Goal: Information Seeking & Learning: Learn about a topic

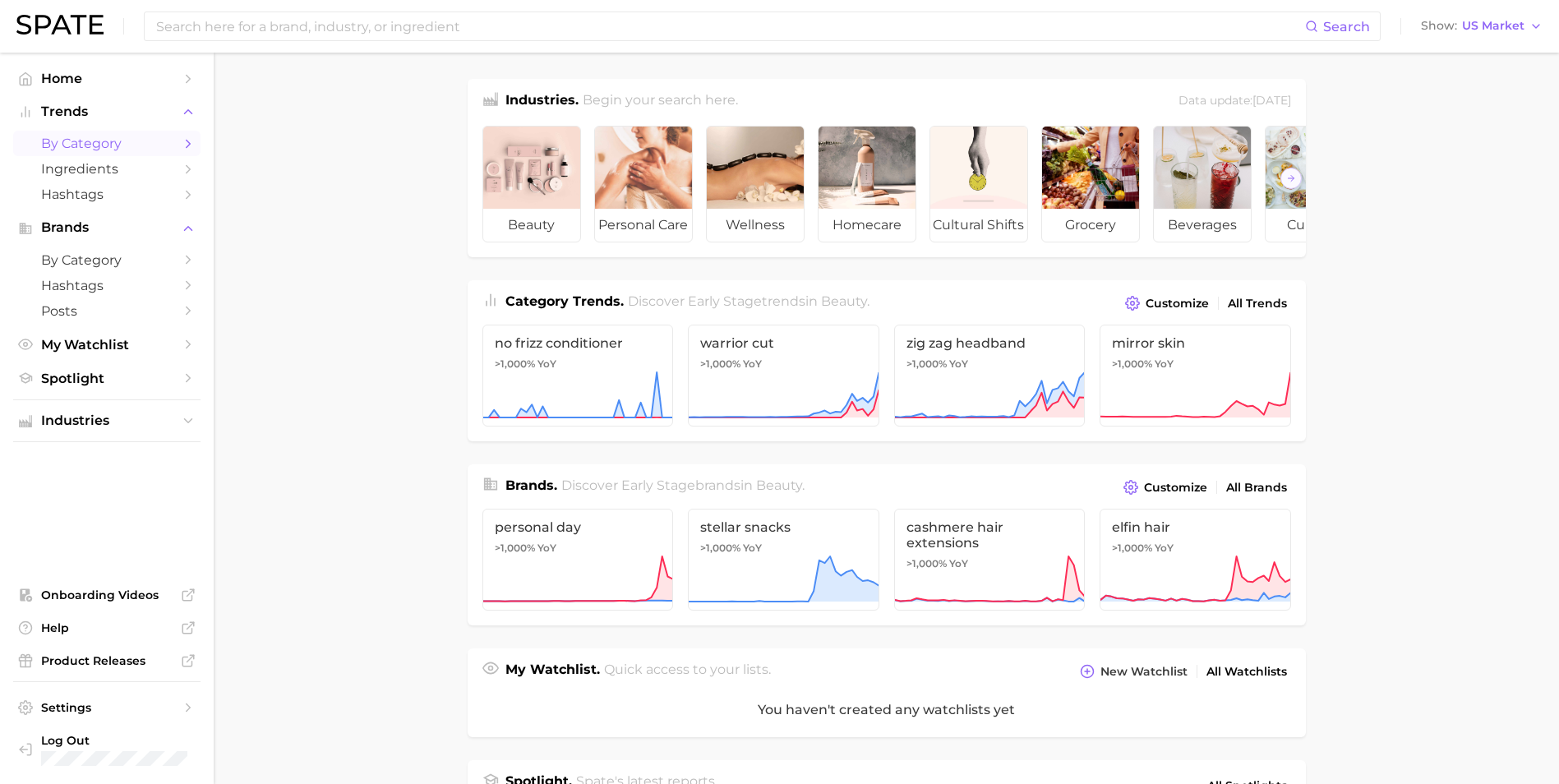
click at [123, 147] on span "by Category" at bounding box center [106, 144] width 132 height 16
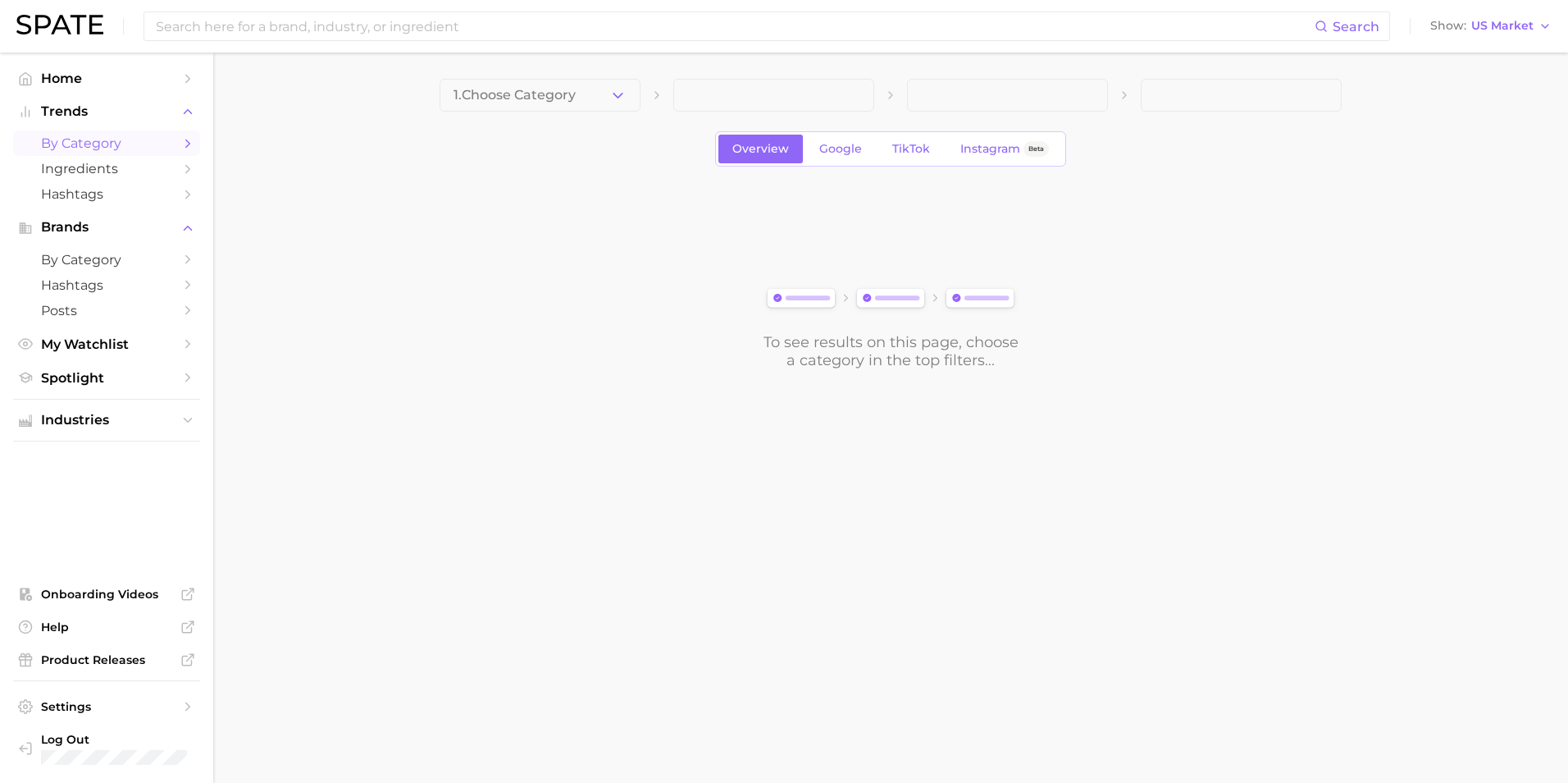
click at [623, 95] on icon "button" at bounding box center [618, 95] width 17 height 17
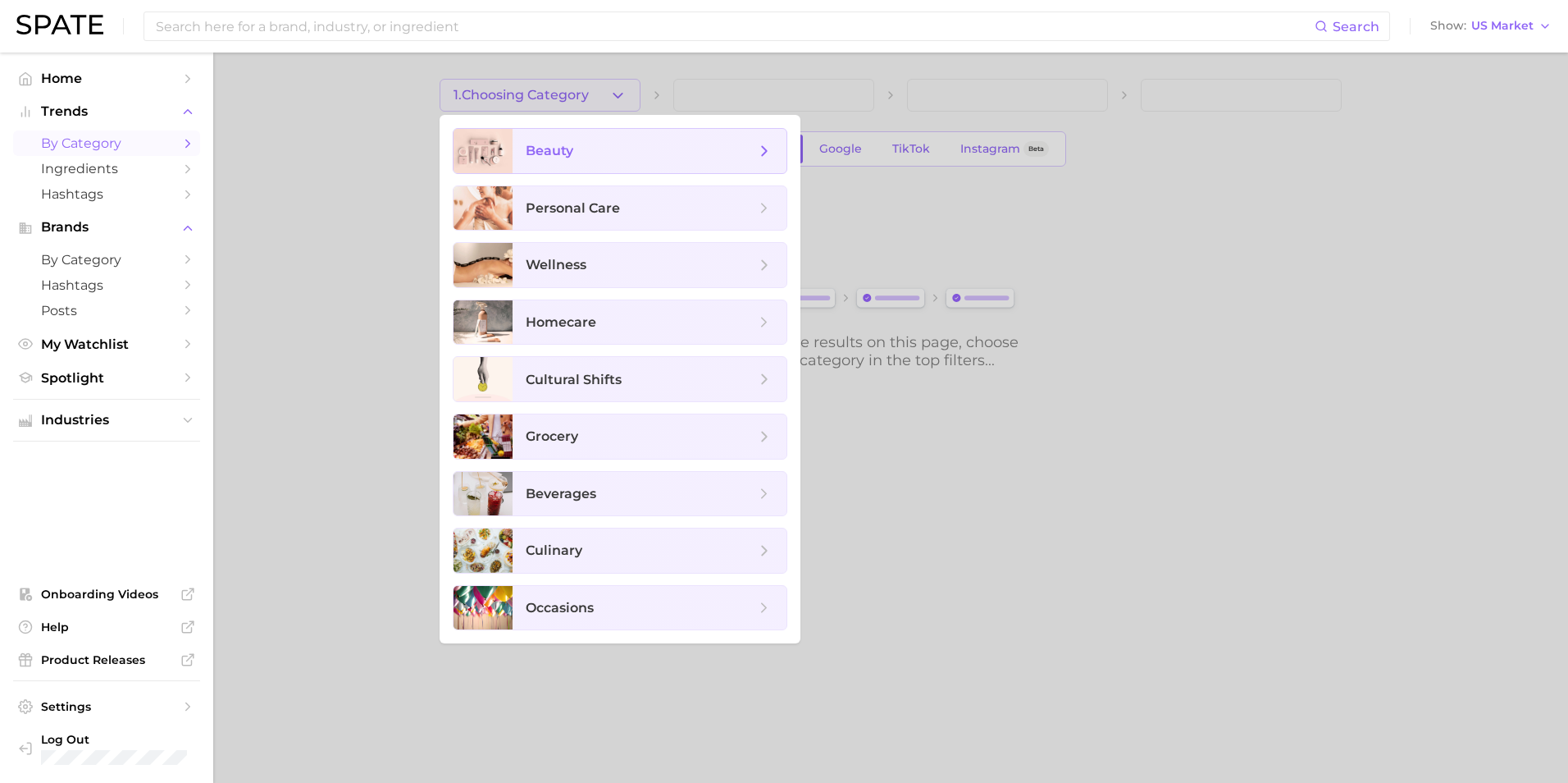
click at [615, 164] on span "beauty" at bounding box center [649, 150] width 274 height 44
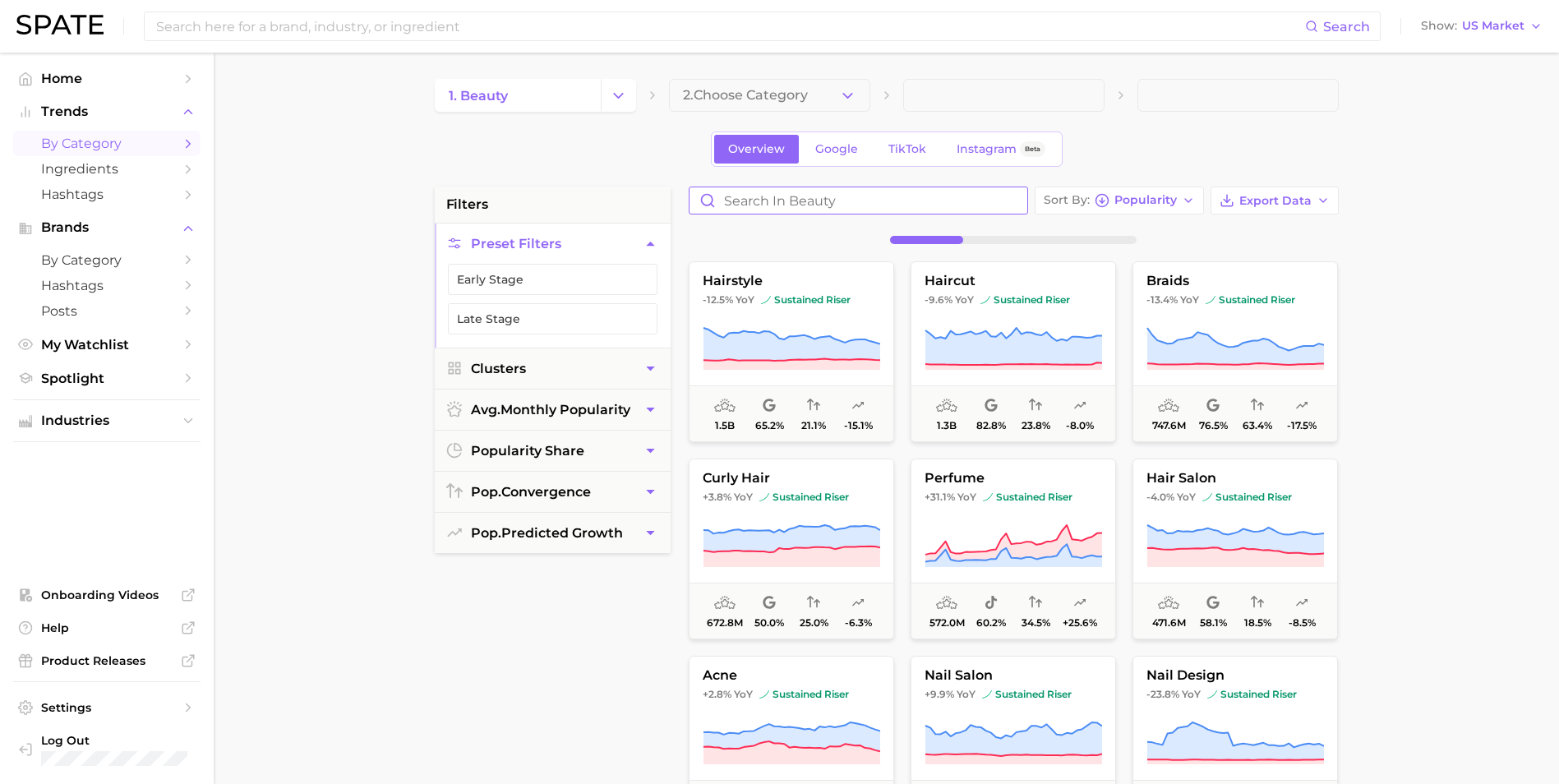
click at [766, 202] on input "Search in beauty" at bounding box center [858, 200] width 338 height 27
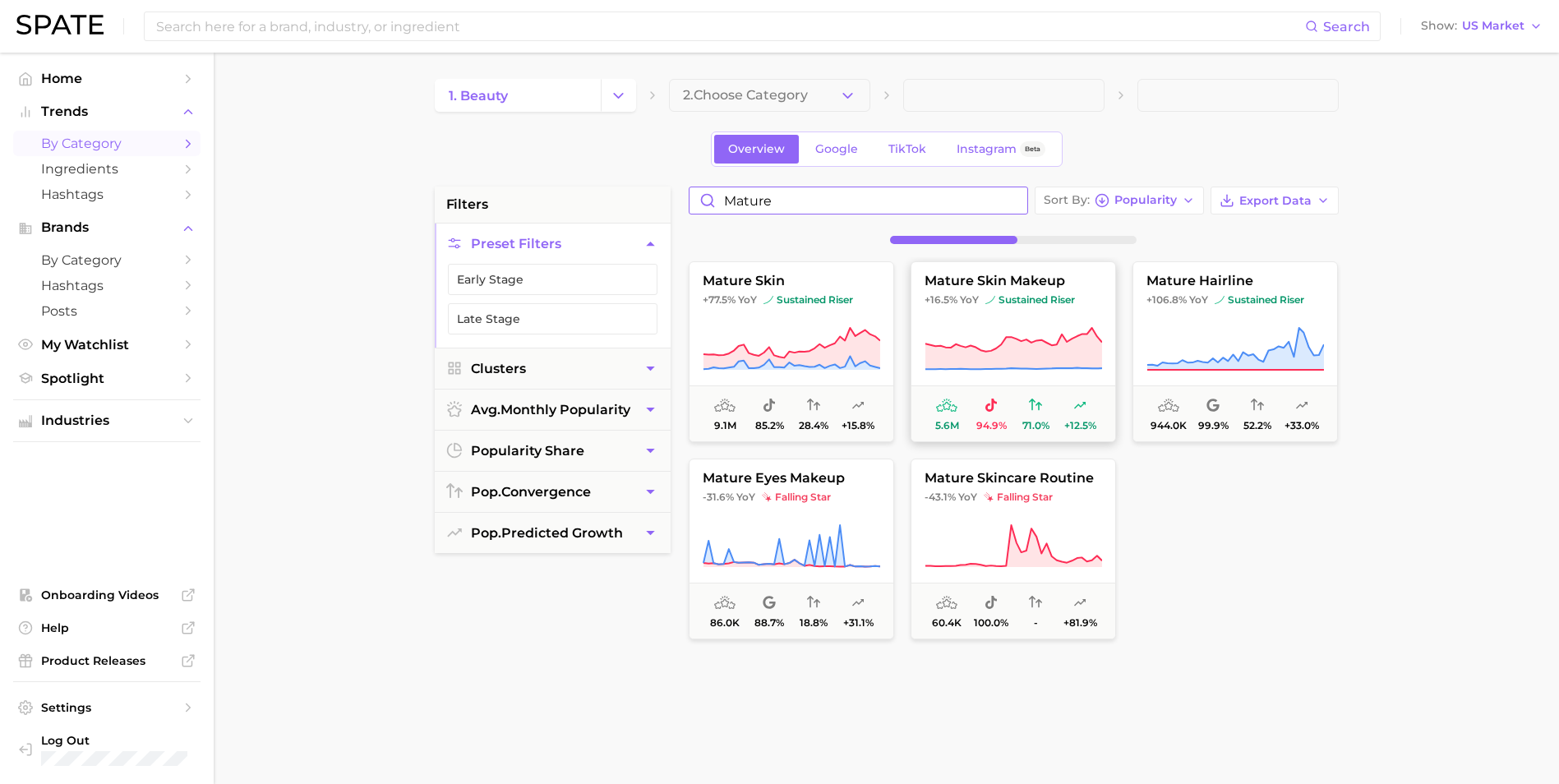
type input "mature"
click at [1052, 328] on icon at bounding box center [1013, 347] width 176 height 41
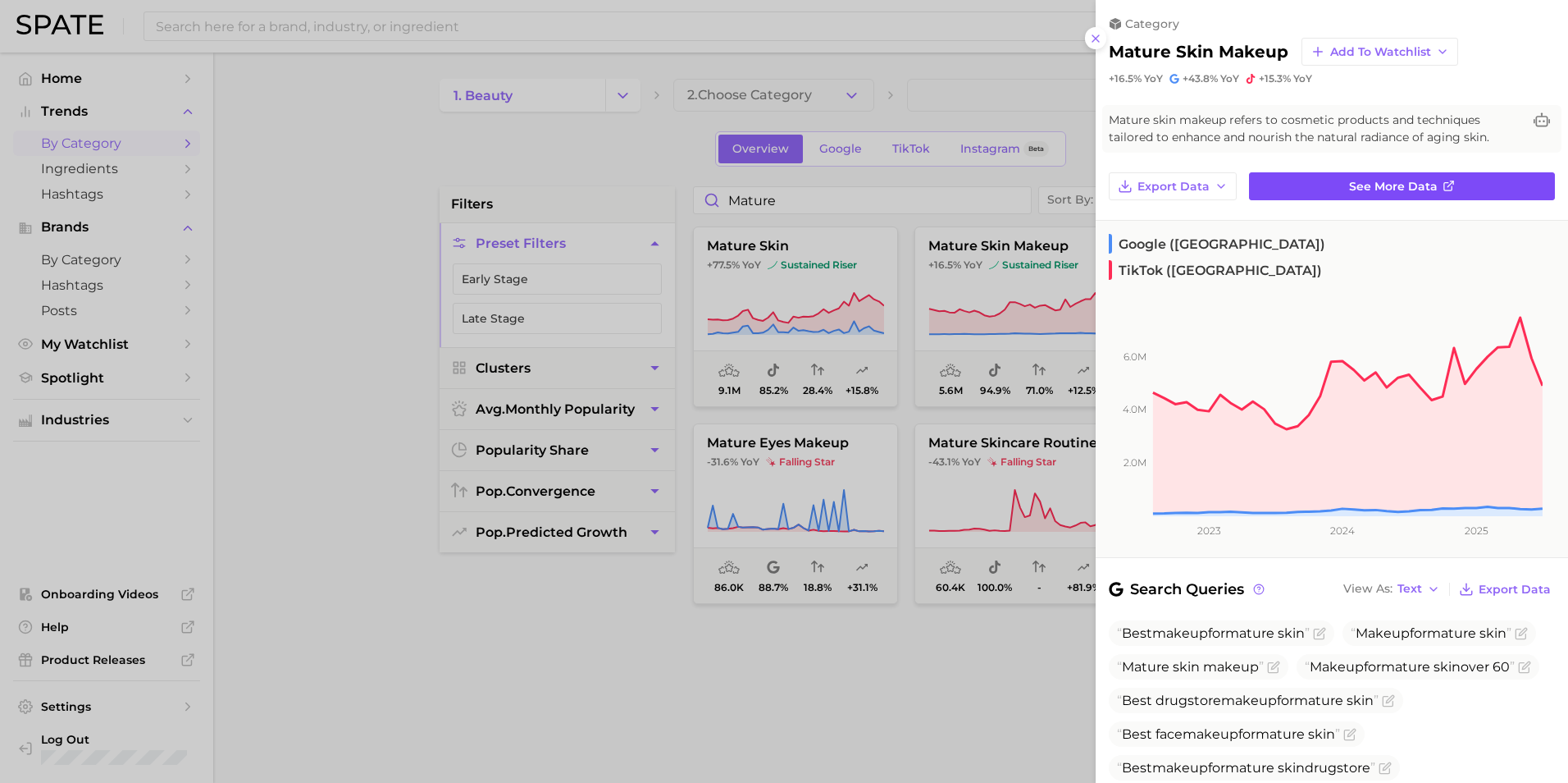
click at [1361, 197] on link "See more data" at bounding box center [1402, 186] width 306 height 28
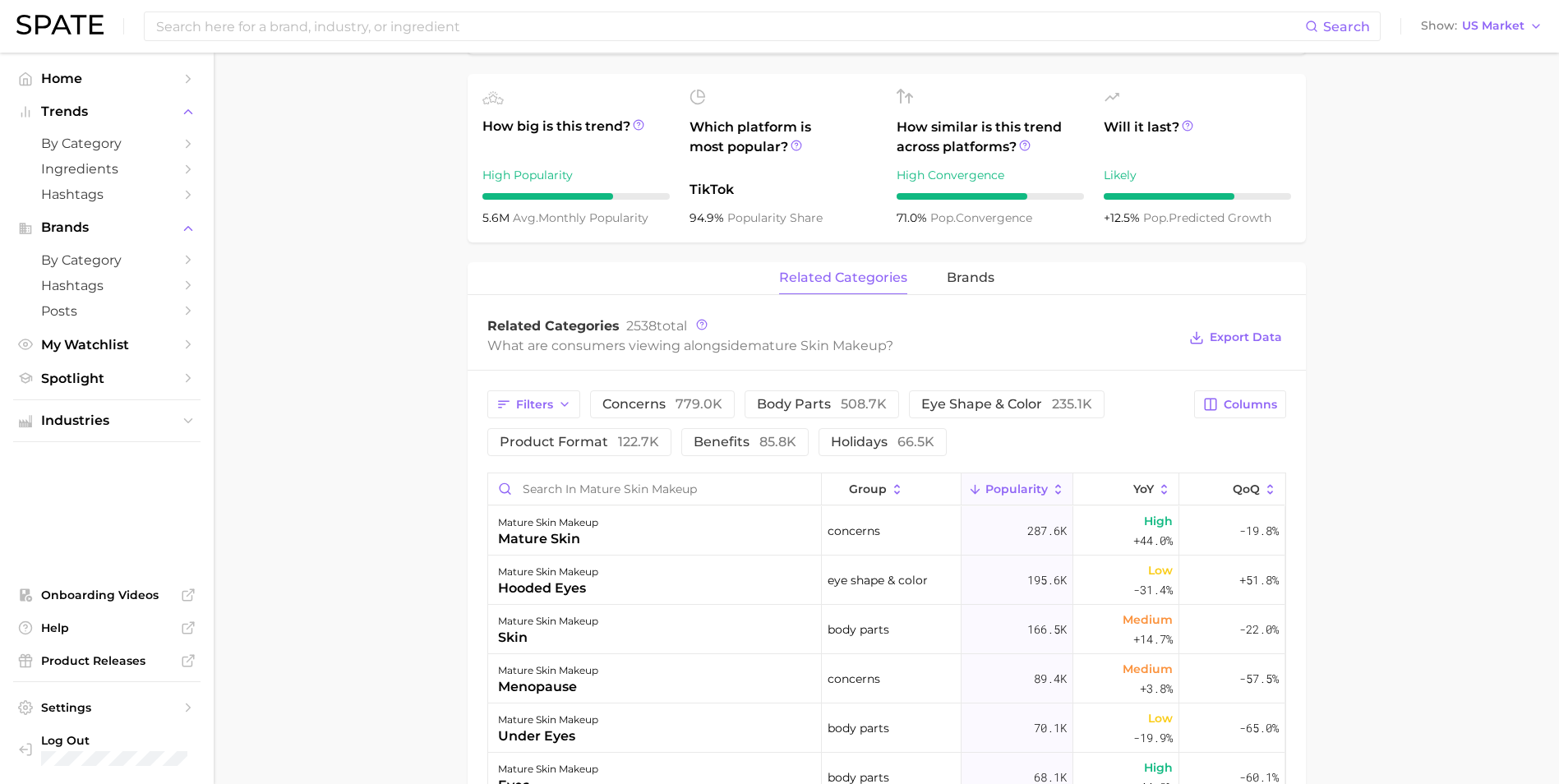
scroll to position [657, 0]
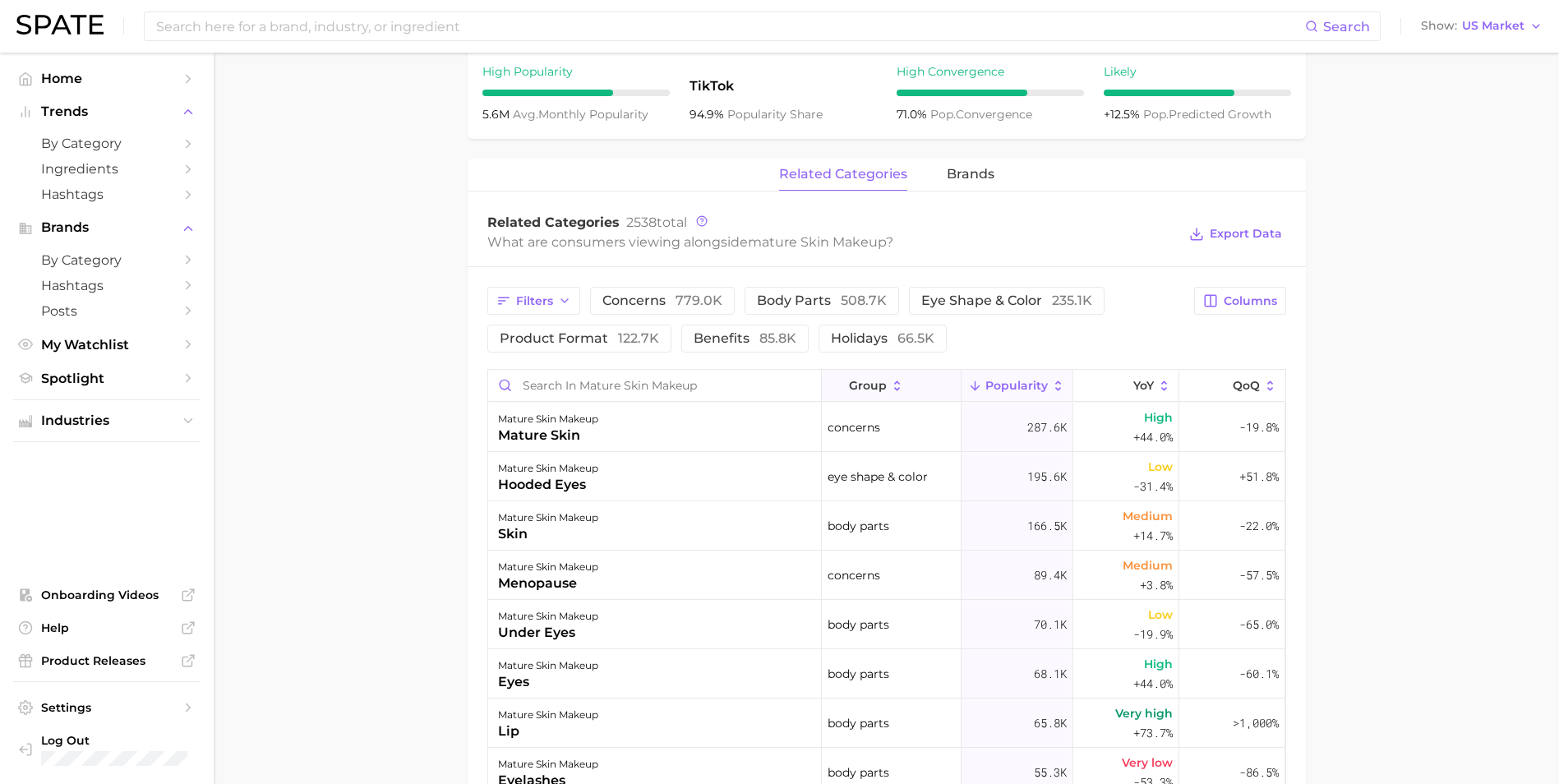
click at [890, 389] on icon at bounding box center [897, 386] width 15 height 15
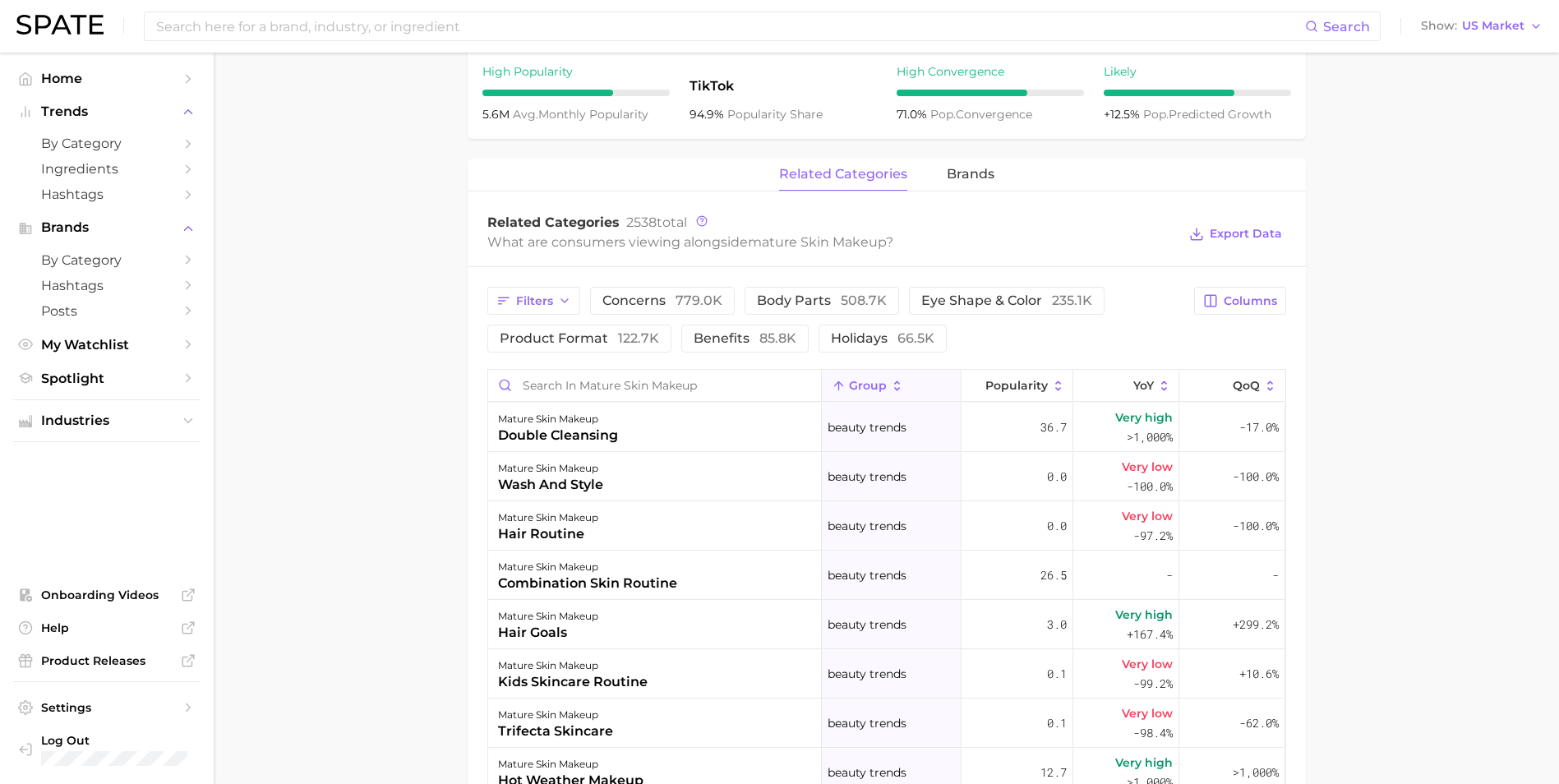
click at [868, 385] on span "group" at bounding box center [868, 385] width 38 height 13
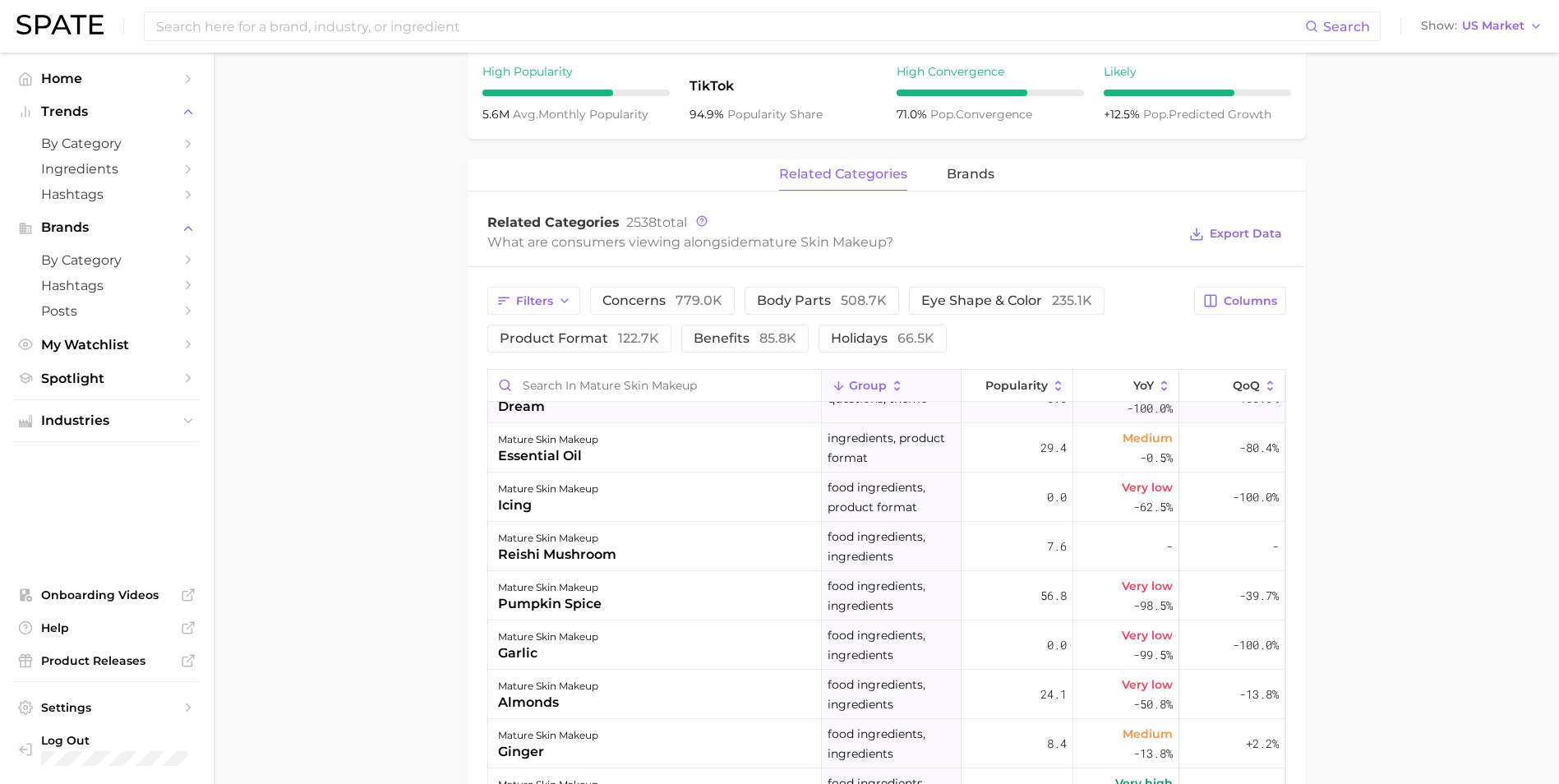
scroll to position [0, 0]
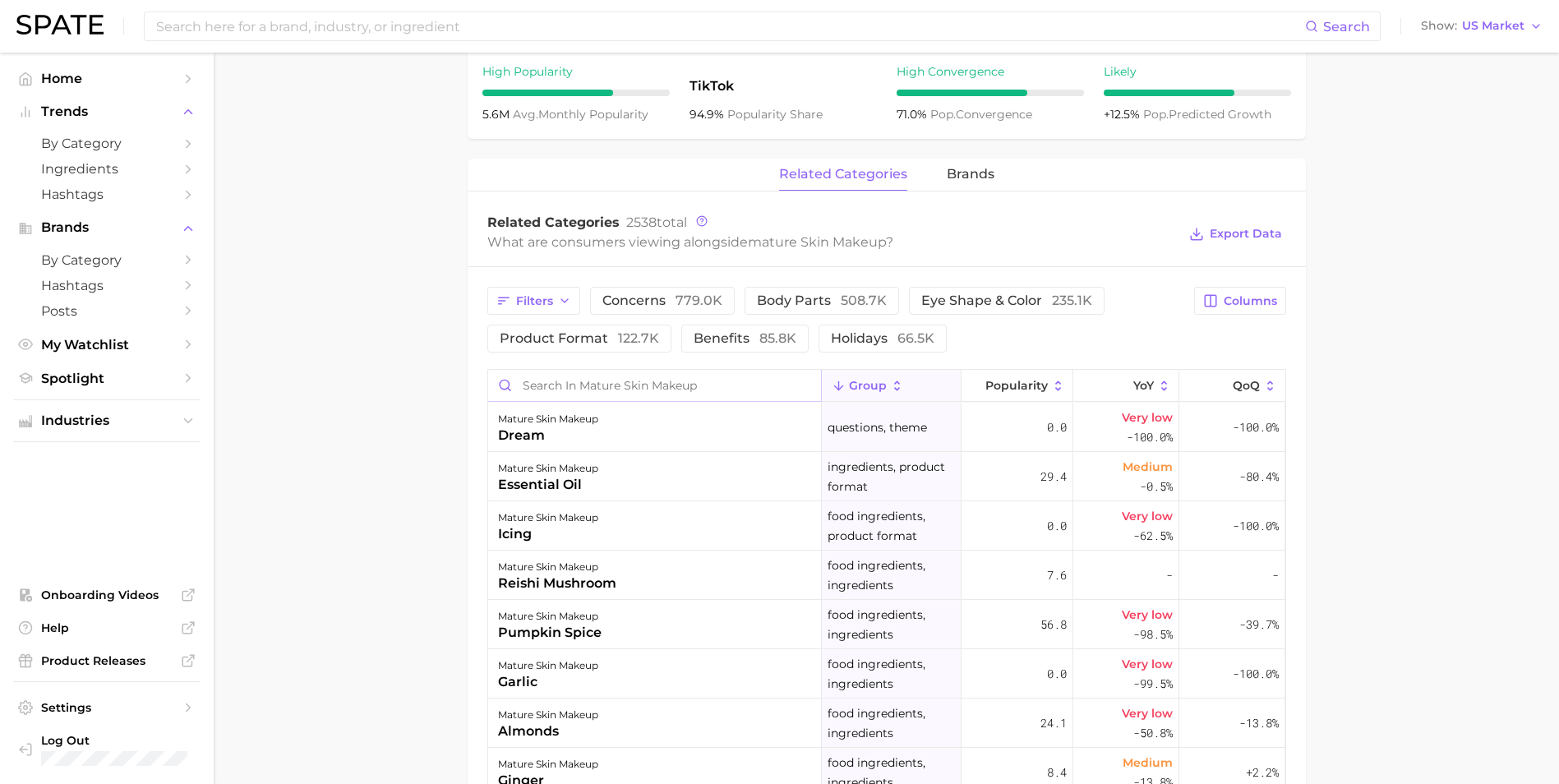
click at [698, 386] on input "Search in mature skin makeup" at bounding box center [655, 385] width 333 height 32
click at [990, 180] on span "brands" at bounding box center [971, 173] width 48 height 15
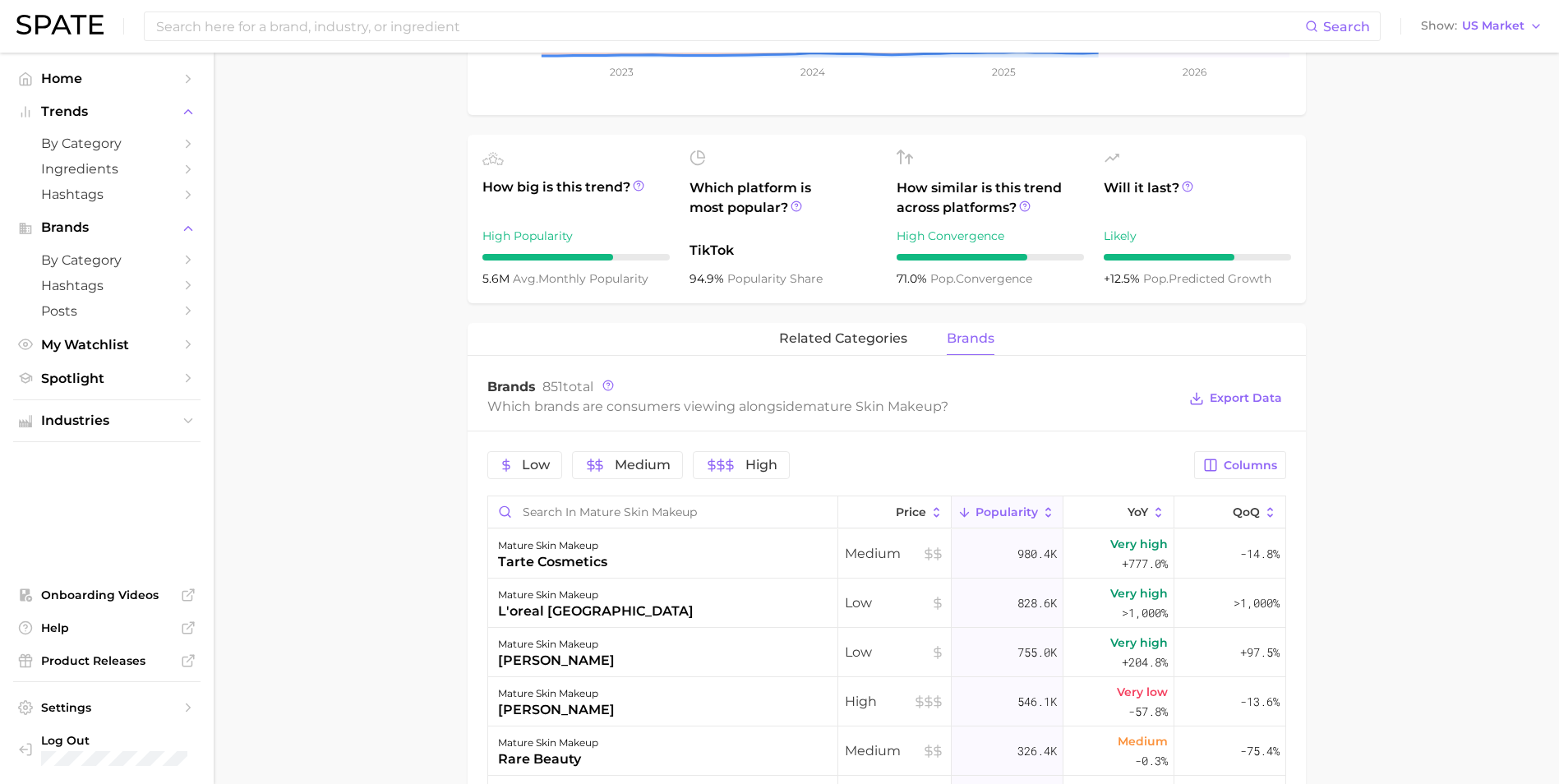
scroll to position [575, 0]
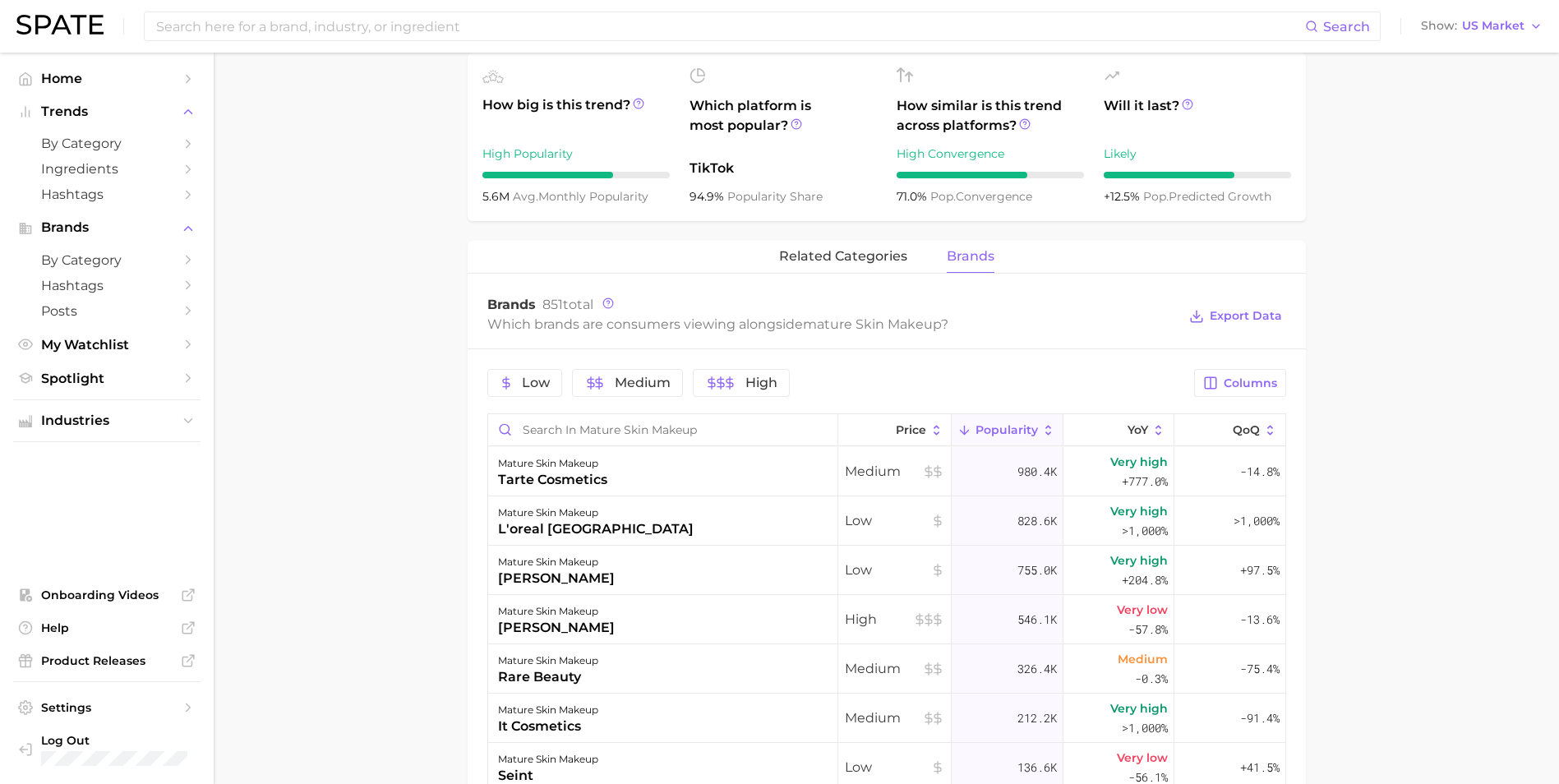
click at [384, 295] on main "1. makeup 2. makeup looks 3. general looks 4. mature skin makeup Overview Googl…" at bounding box center [886, 388] width 1346 height 1821
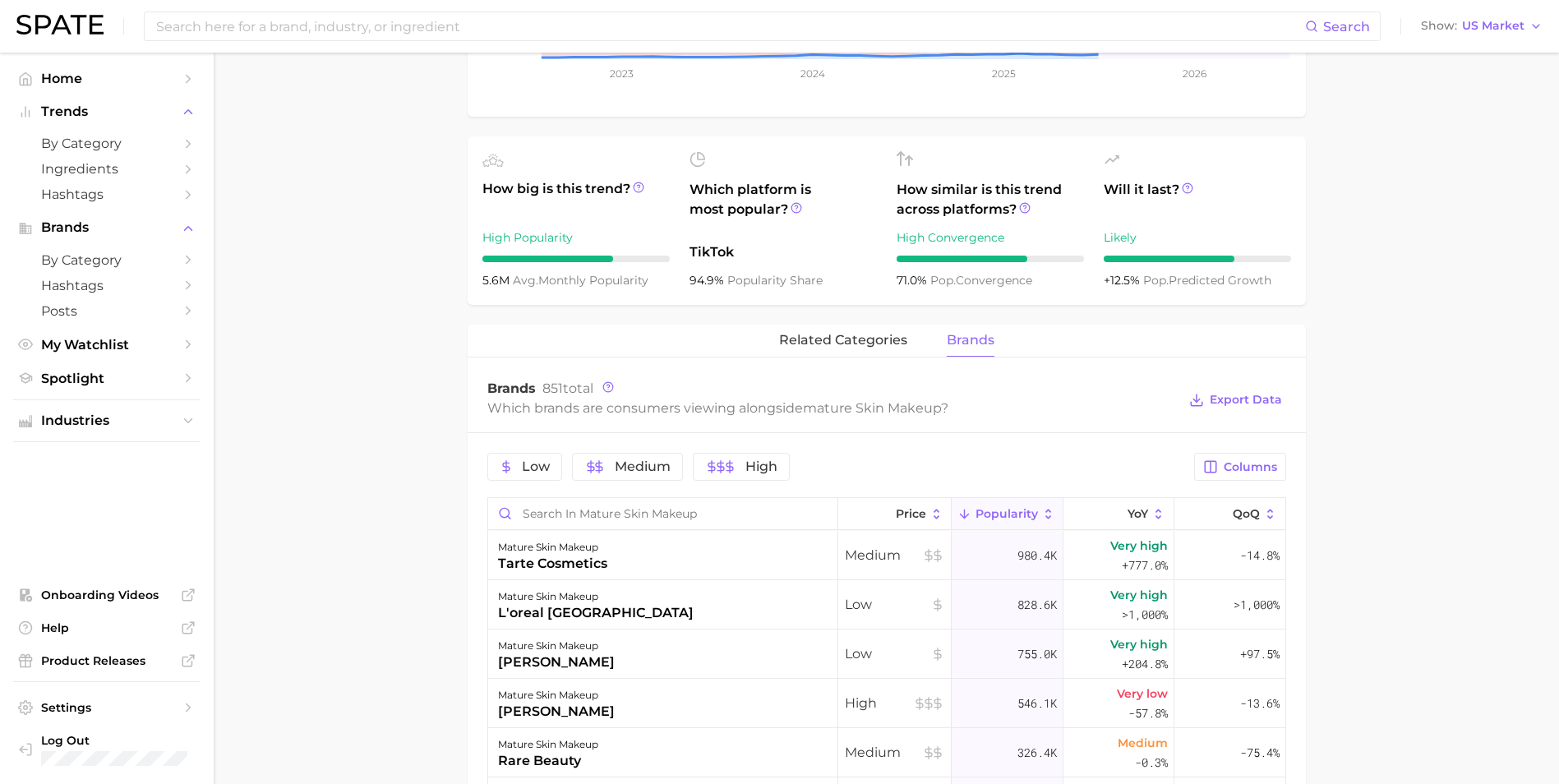
scroll to position [493, 0]
click at [1236, 398] on span "Export Data" at bounding box center [1246, 398] width 72 height 14
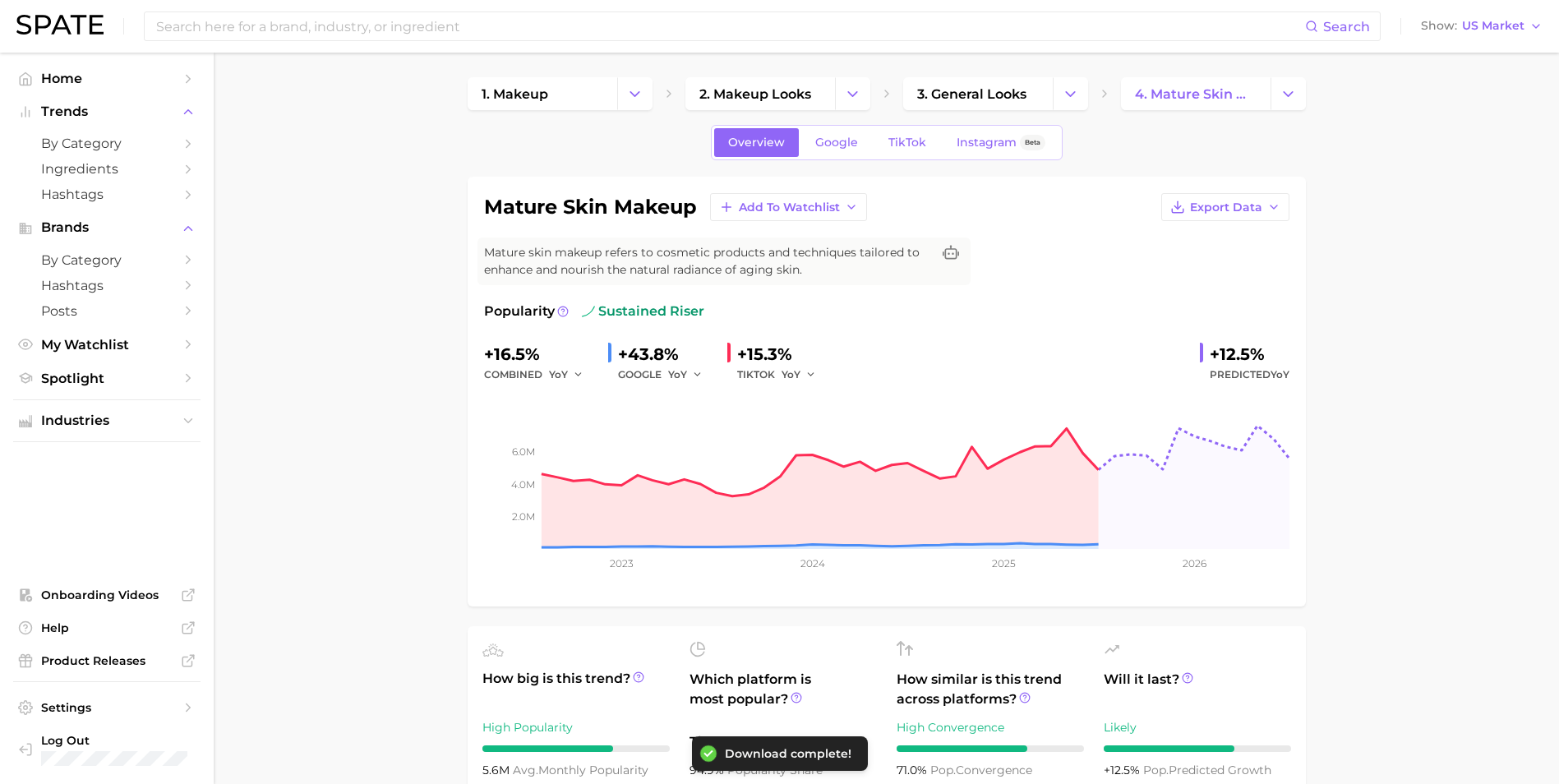
scroll to position [0, 0]
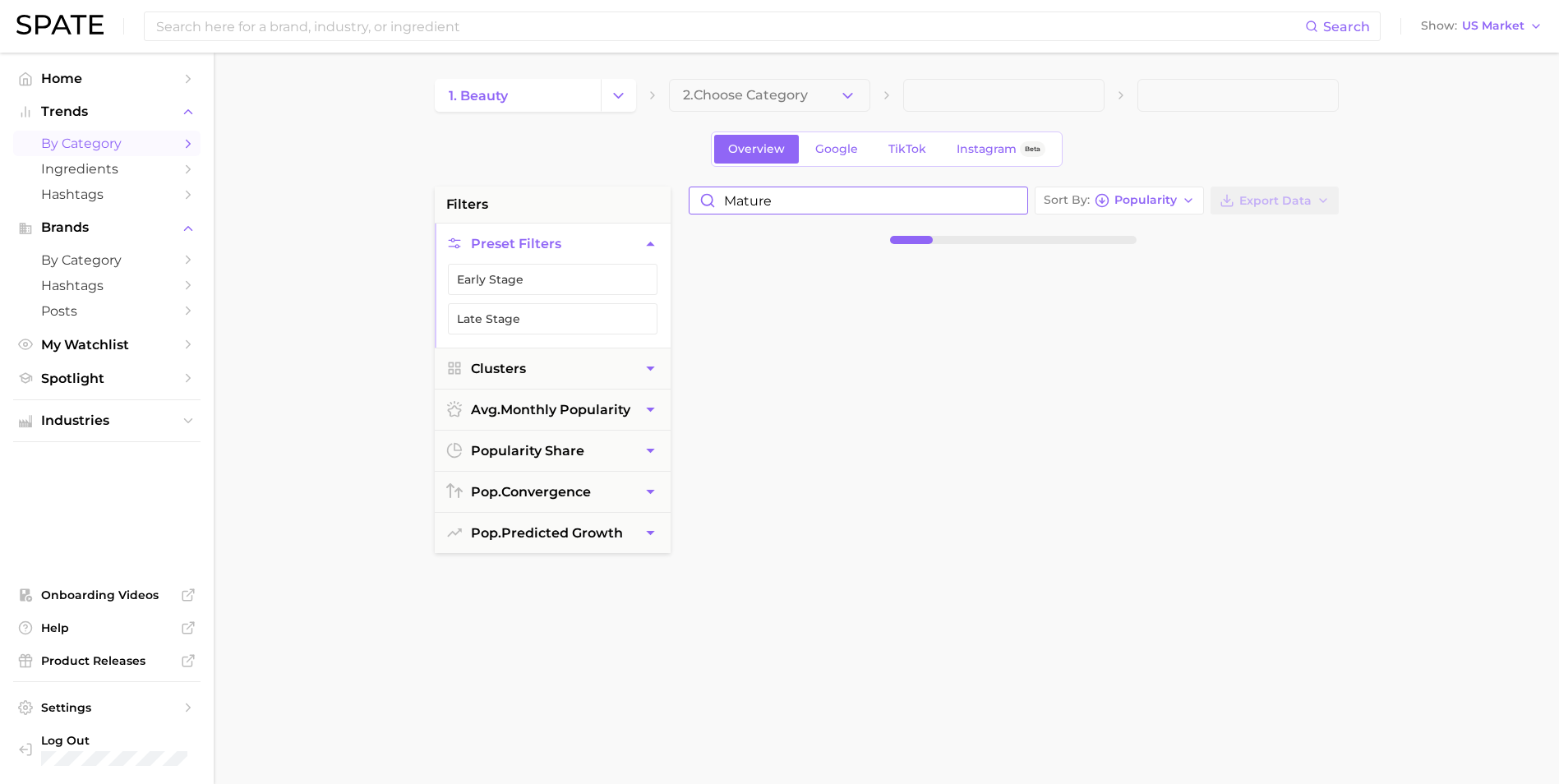
click at [806, 208] on input "mature" at bounding box center [858, 200] width 338 height 27
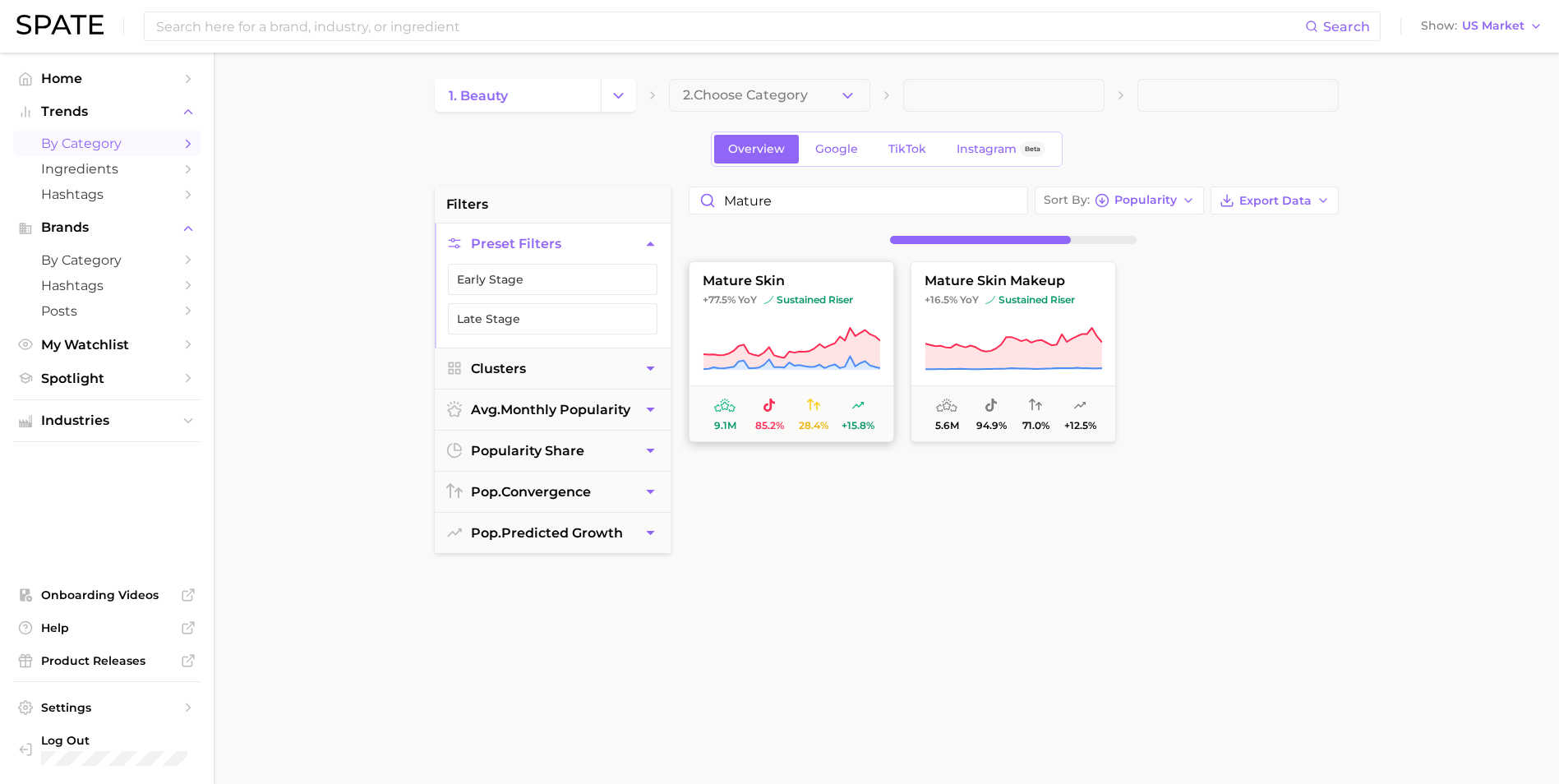
click at [791, 309] on button "mature skin +77.5% YoY sustained riser 9.1m 85.2% 28.4% +15.8%" at bounding box center [790, 351] width 205 height 181
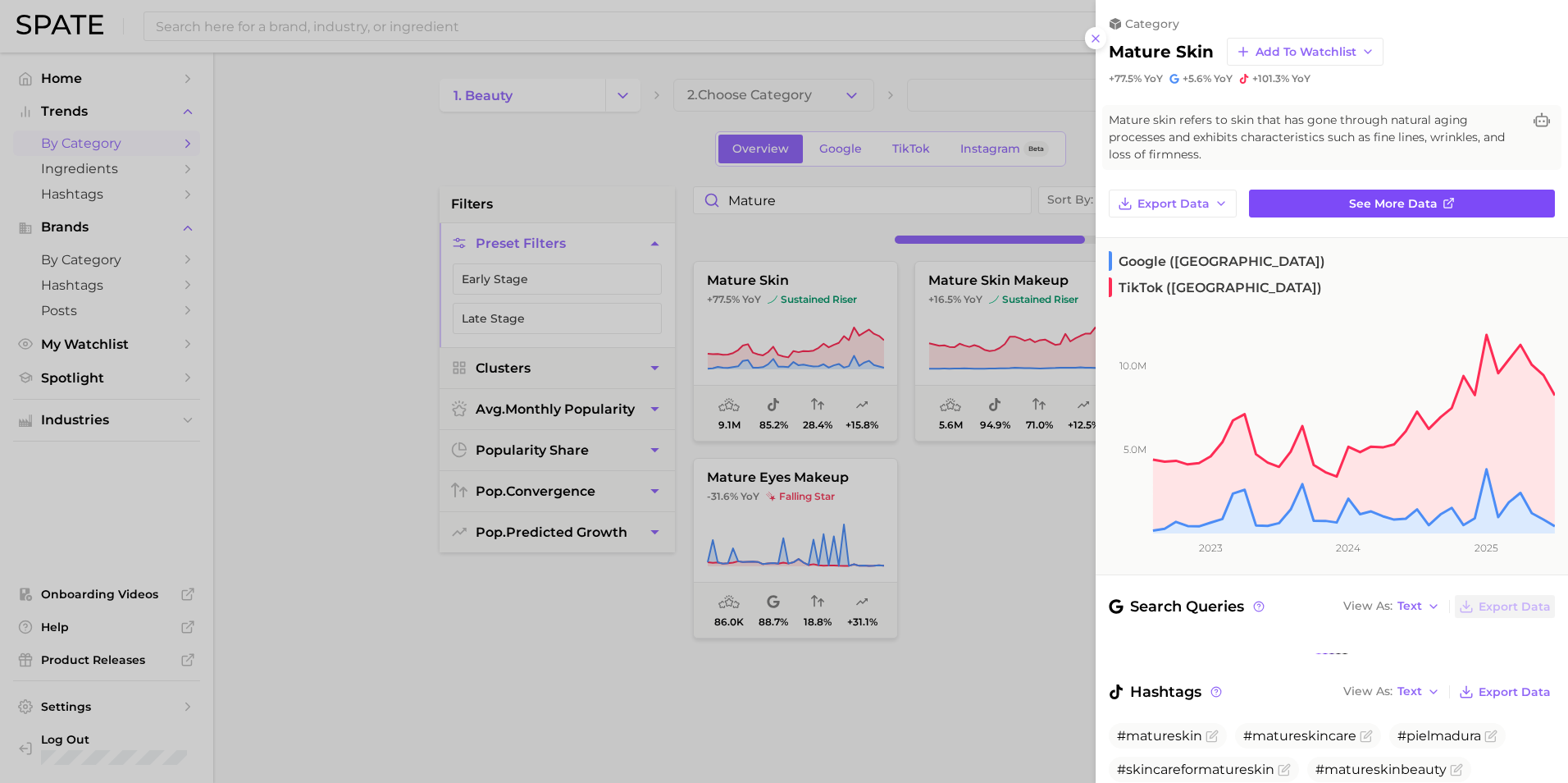
click at [1426, 209] on span "See more data" at bounding box center [1393, 204] width 89 height 14
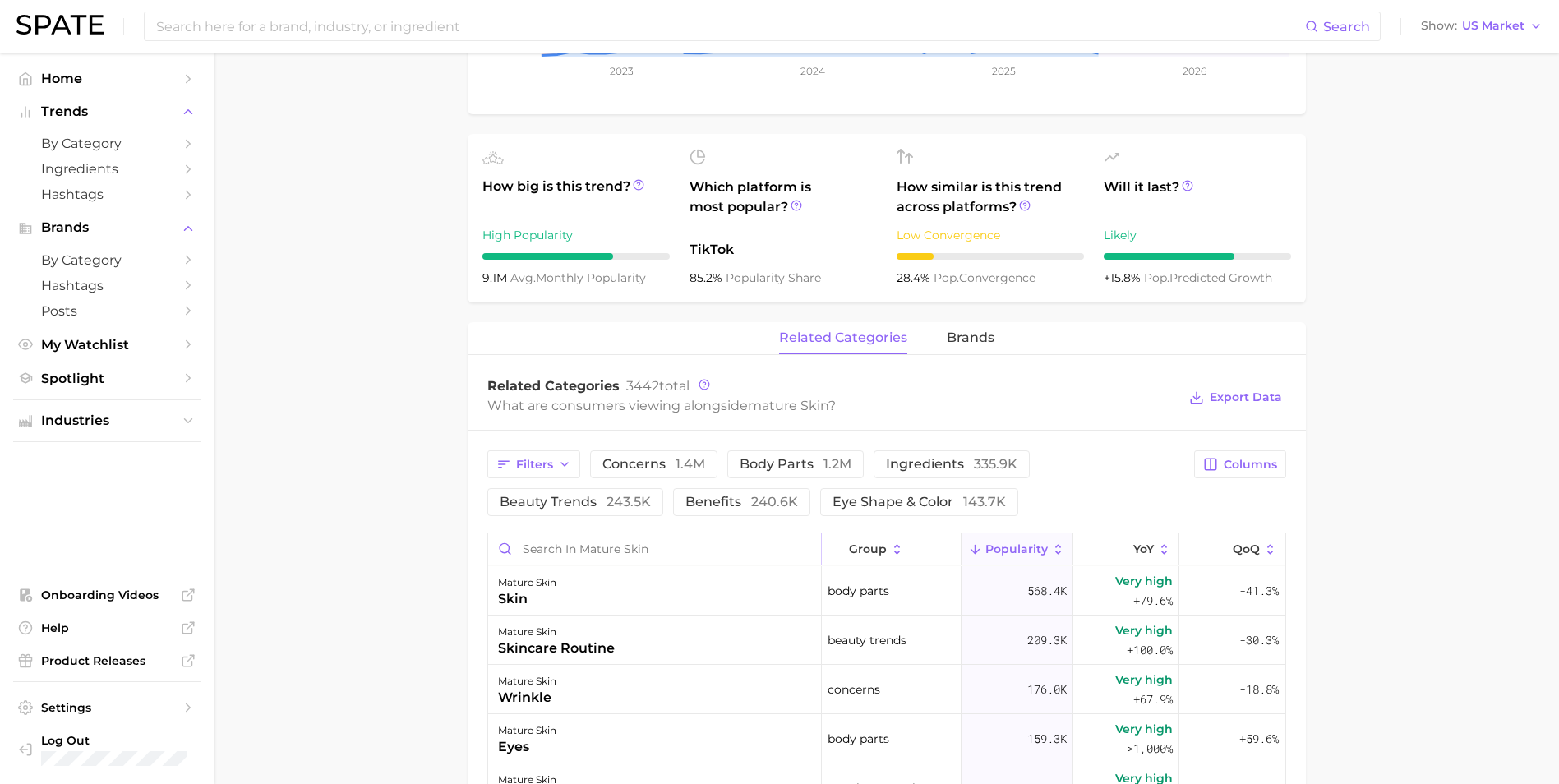
scroll to position [493, 0]
click at [964, 338] on span "brands" at bounding box center [971, 338] width 48 height 15
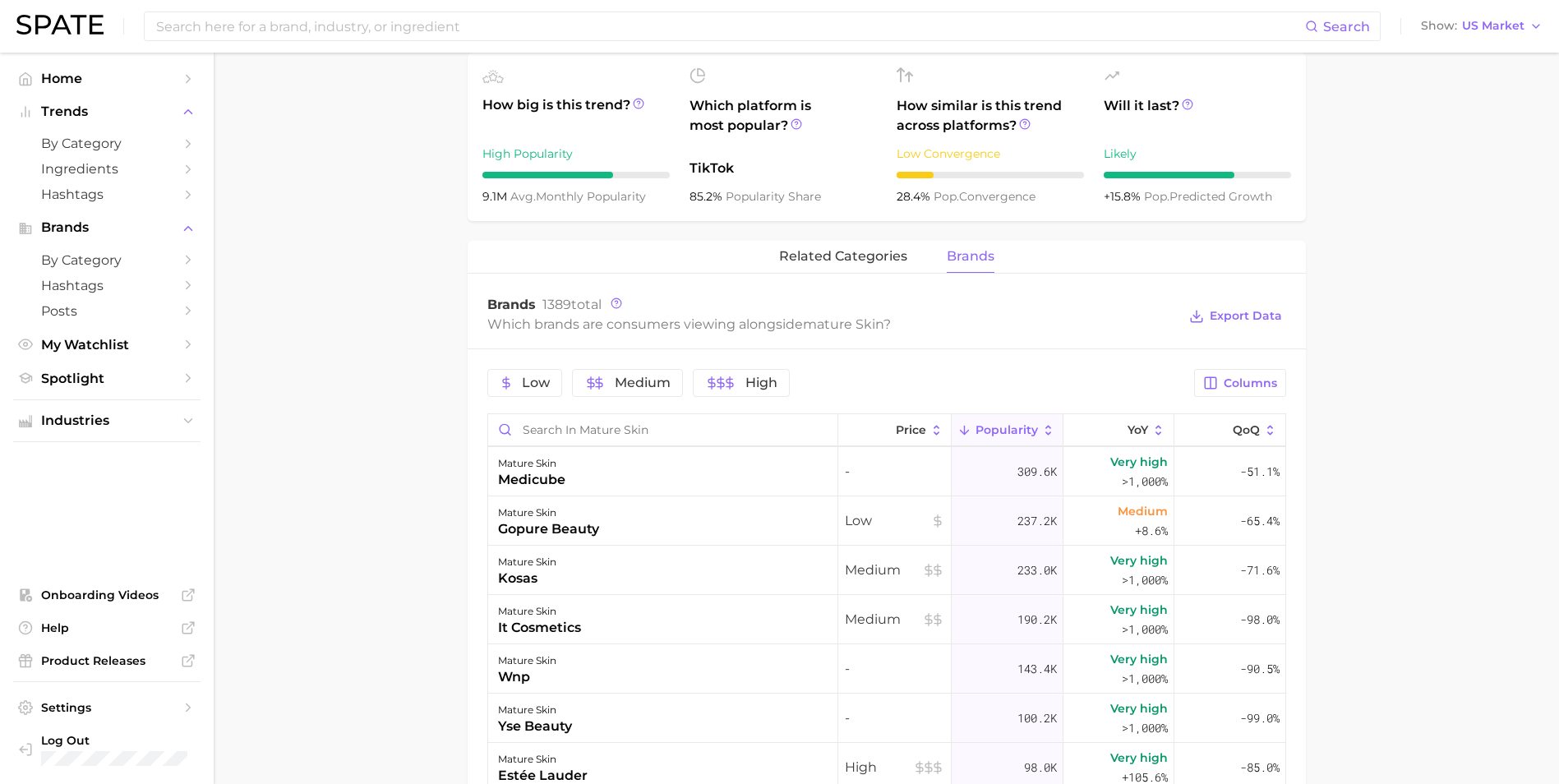
scroll to position [0, 0]
click at [1244, 323] on span "Export Data" at bounding box center [1246, 316] width 72 height 14
click at [338, 560] on main "1. skincare 2. face concerns 3. [MEDICAL_DATA] 4. mature skin Overview Google T…" at bounding box center [886, 388] width 1346 height 1821
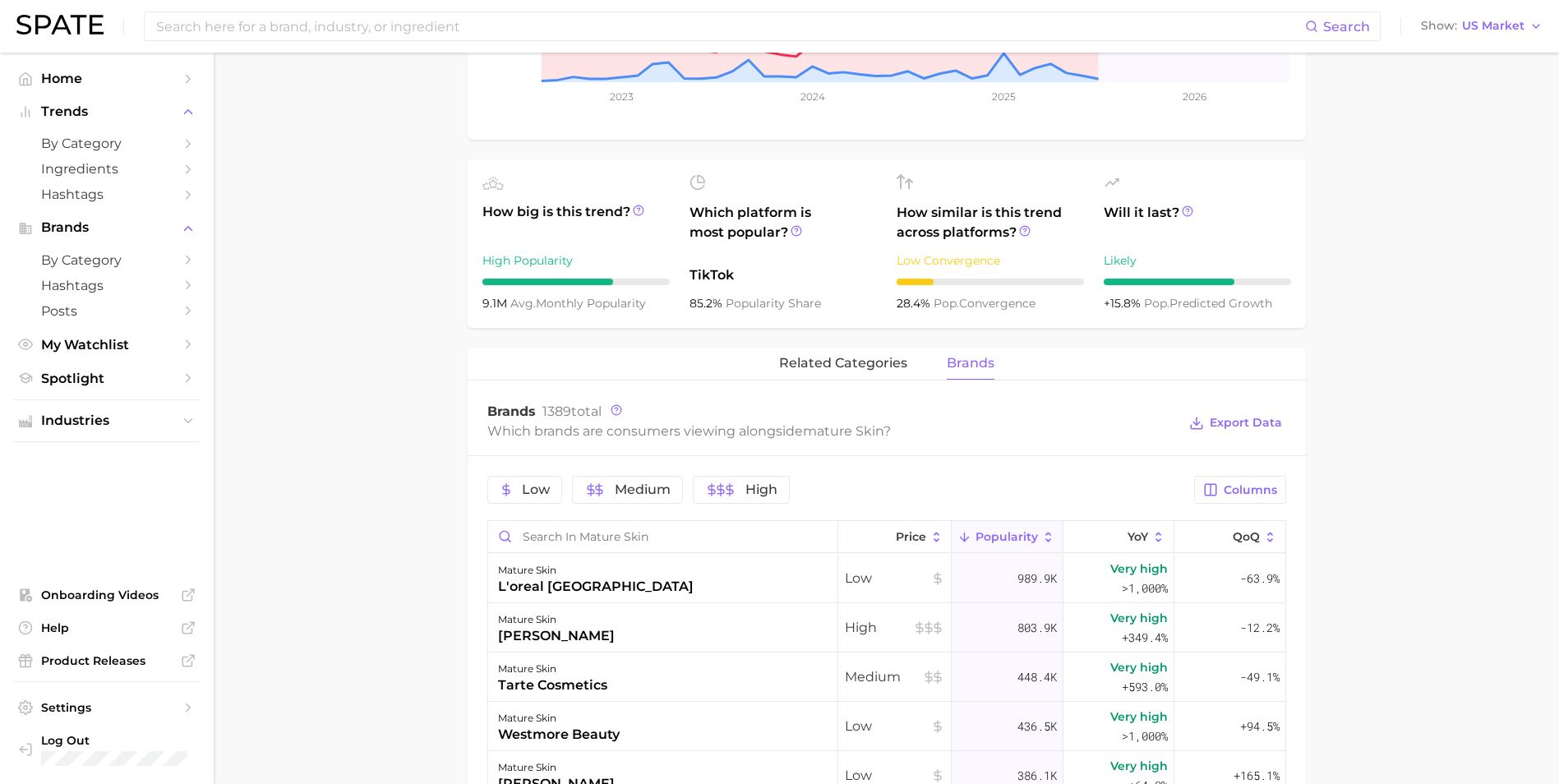
scroll to position [493, 0]
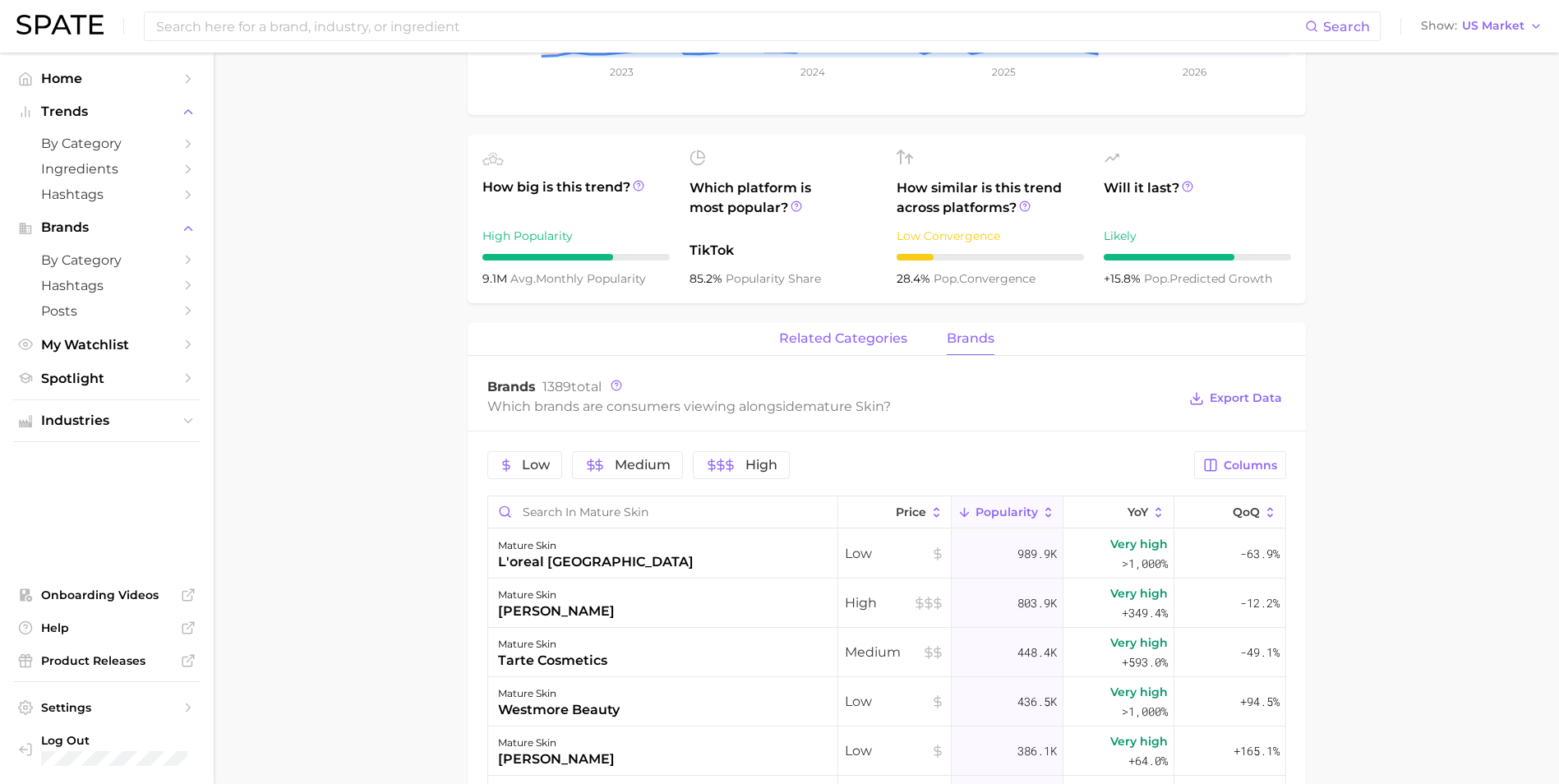
click at [841, 337] on span "related categories" at bounding box center [843, 338] width 128 height 15
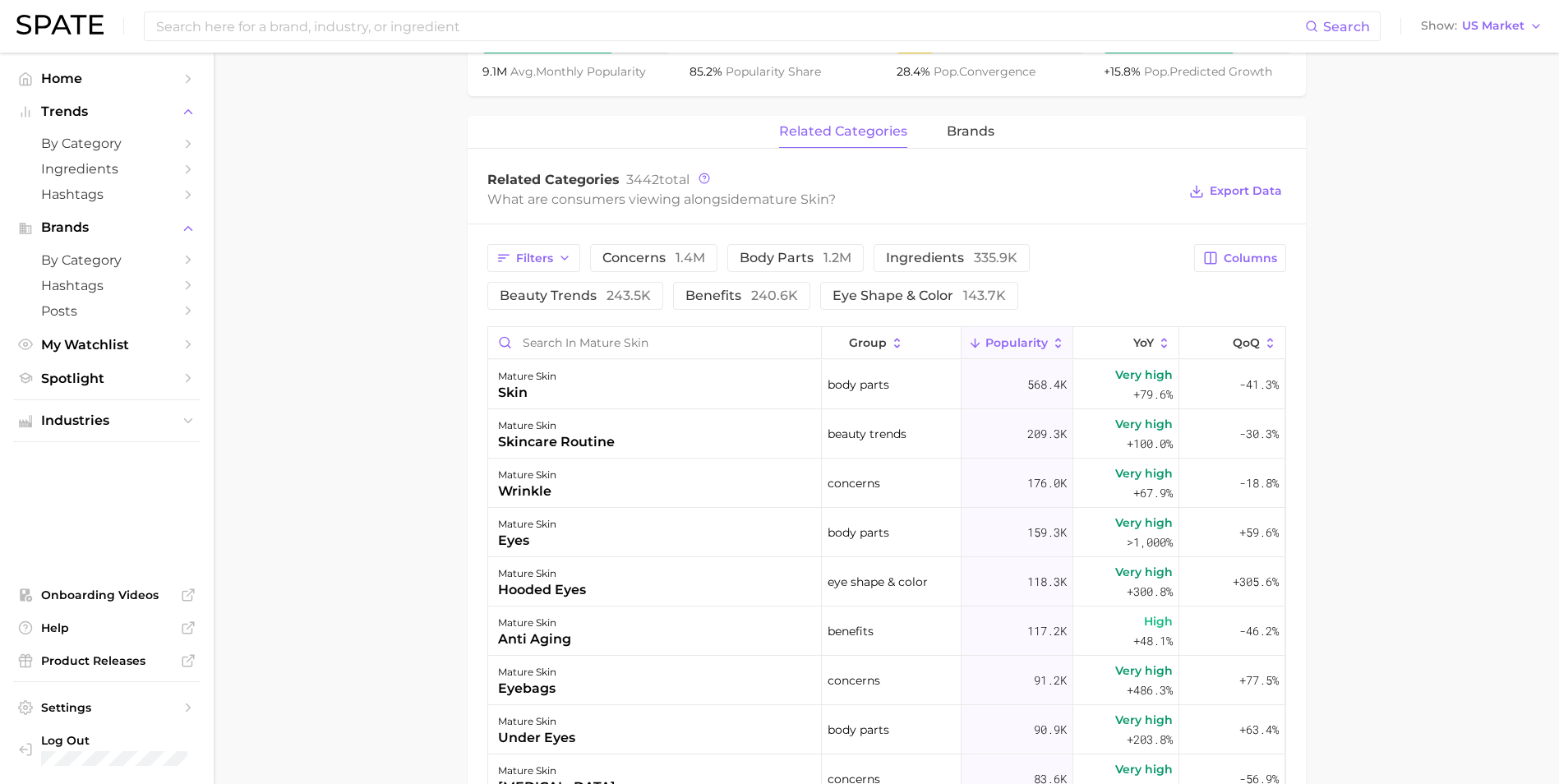
scroll to position [739, 0]
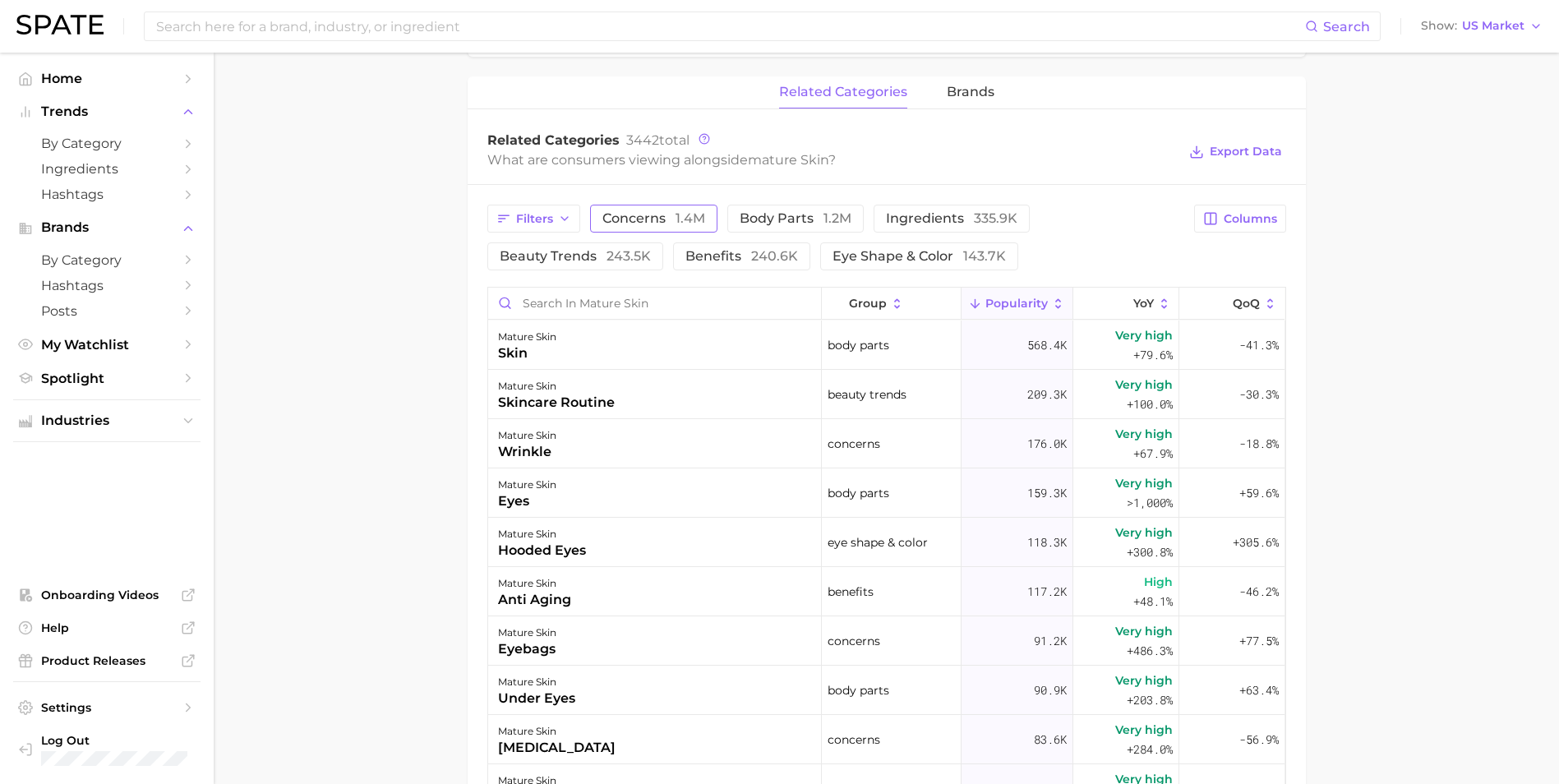
click at [679, 220] on span "1.4m" at bounding box center [690, 218] width 30 height 16
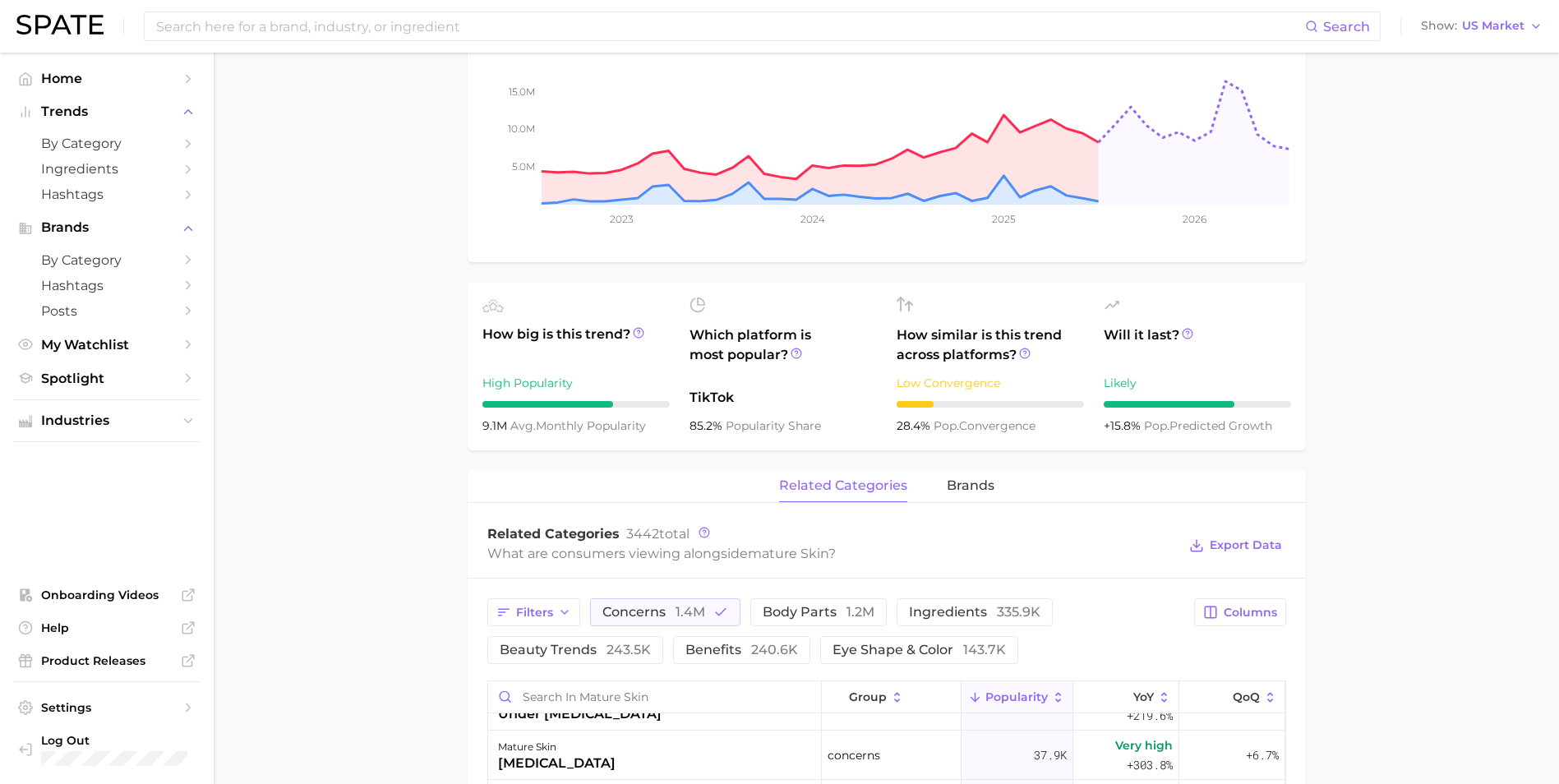
scroll to position [329, 0]
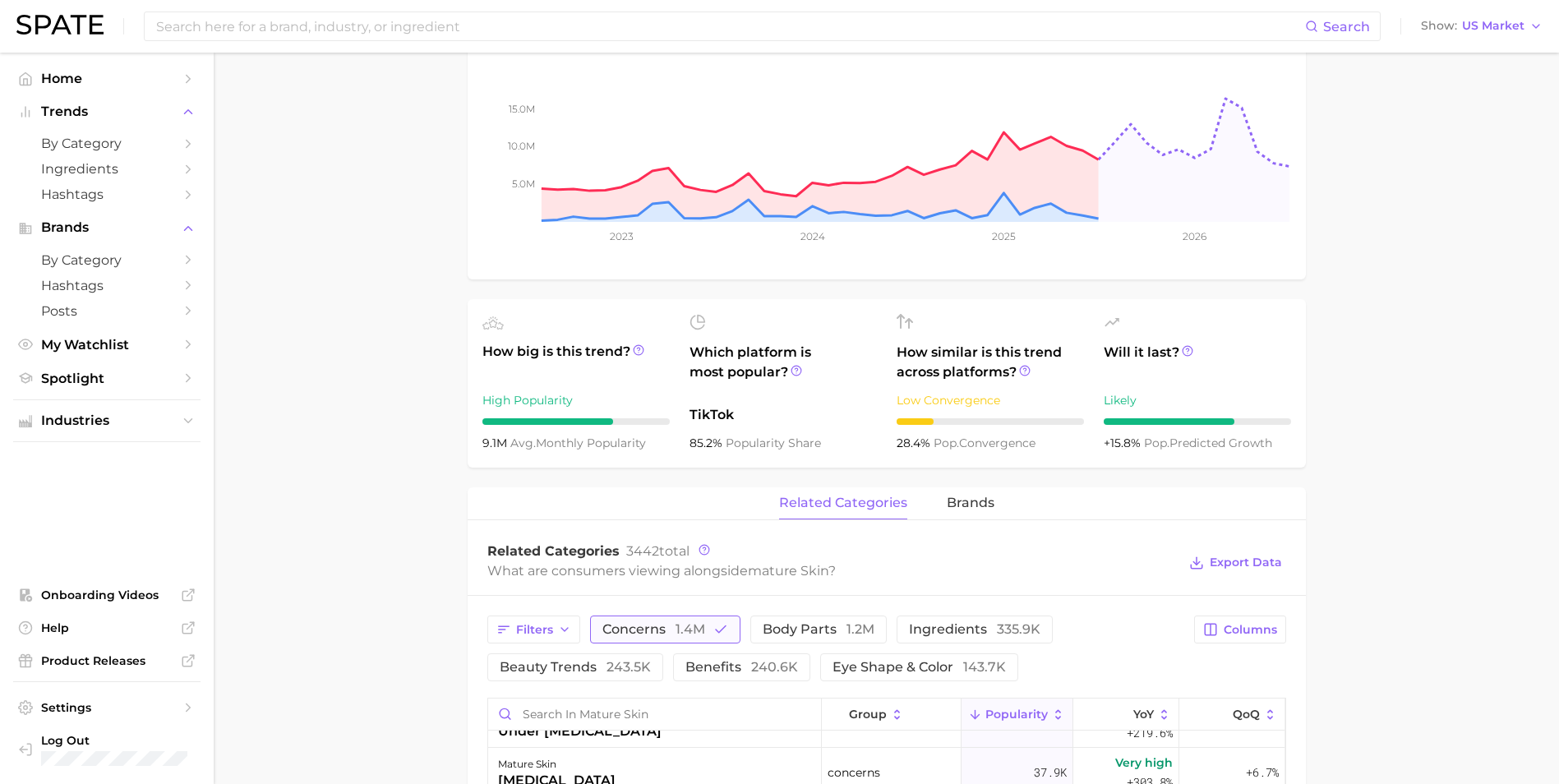
click at [688, 631] on span "1.4m" at bounding box center [690, 629] width 30 height 16
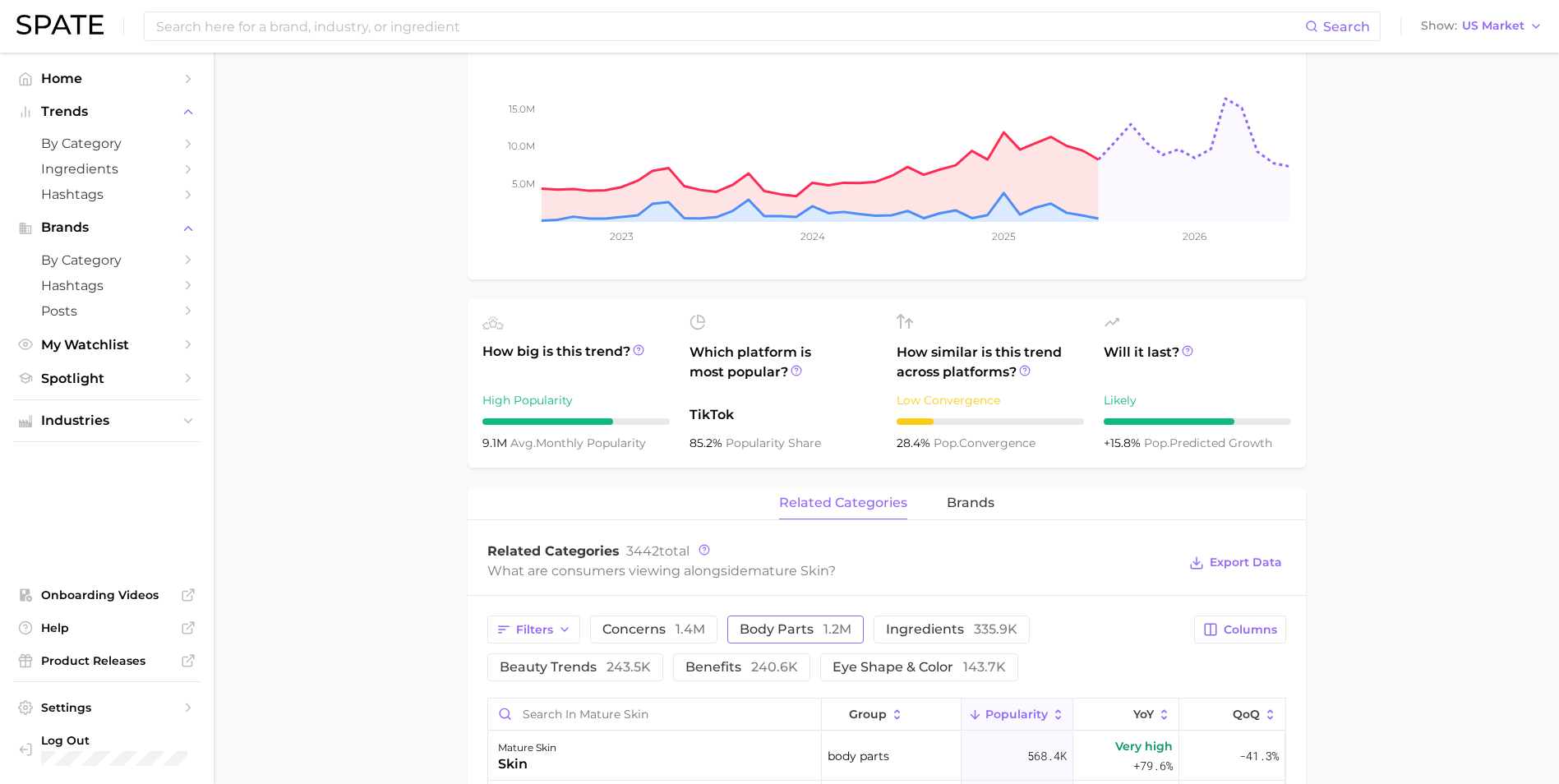
click at [759, 628] on span "body parts 1.2m" at bounding box center [795, 629] width 112 height 13
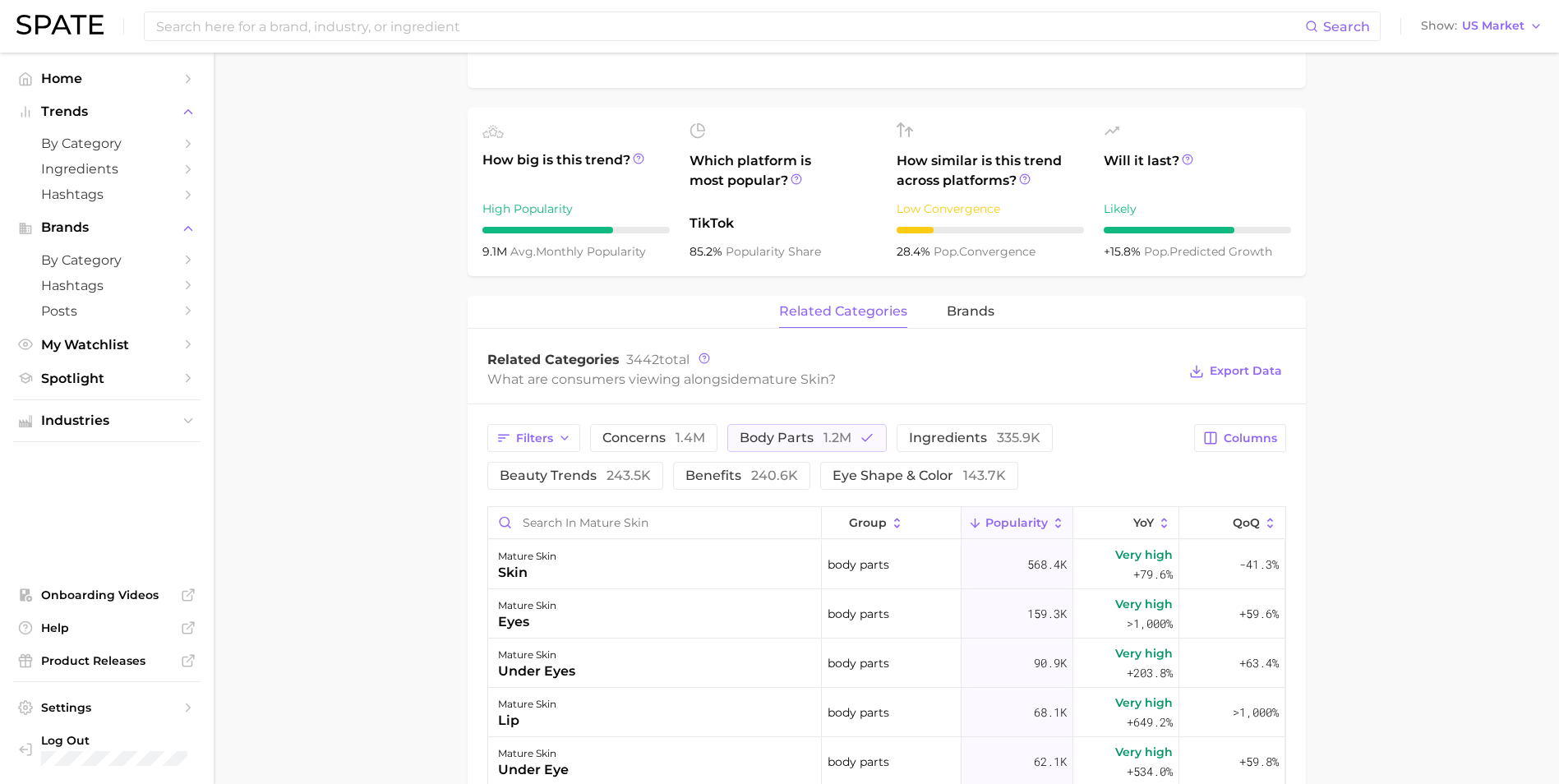
scroll to position [575, 0]
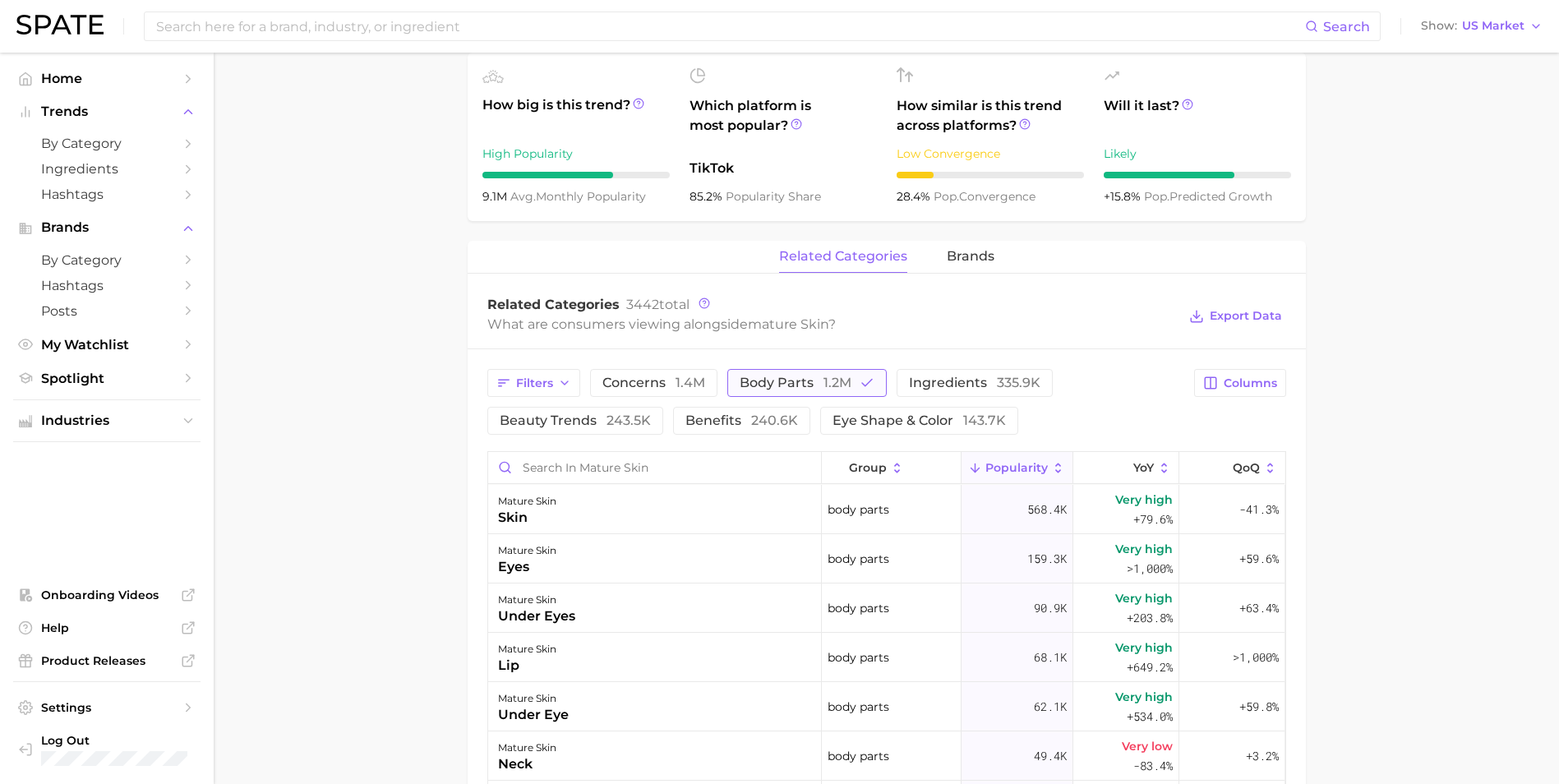
click at [793, 389] on span "body parts 1.2m" at bounding box center [795, 382] width 112 height 13
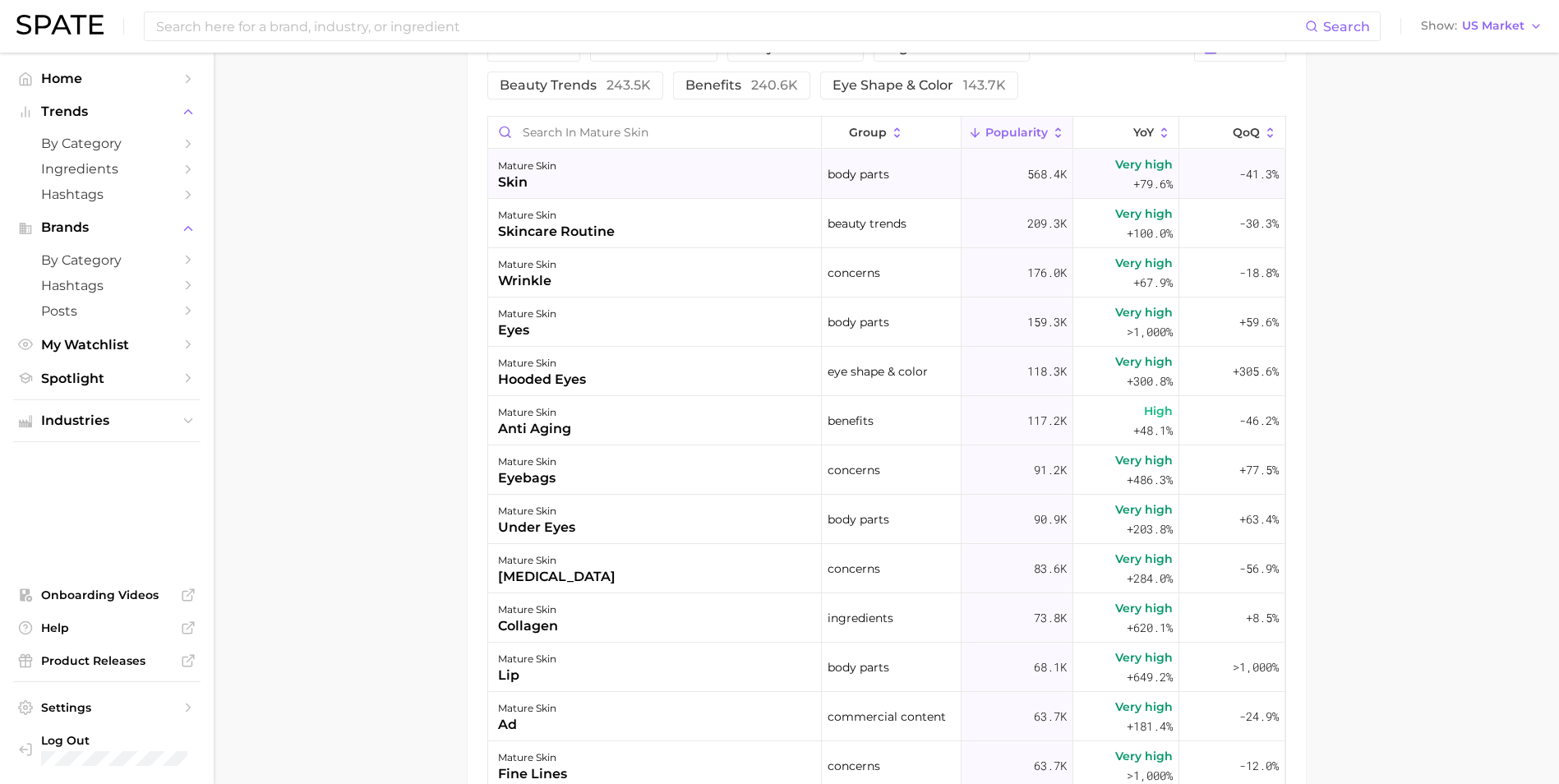
scroll to position [718, 0]
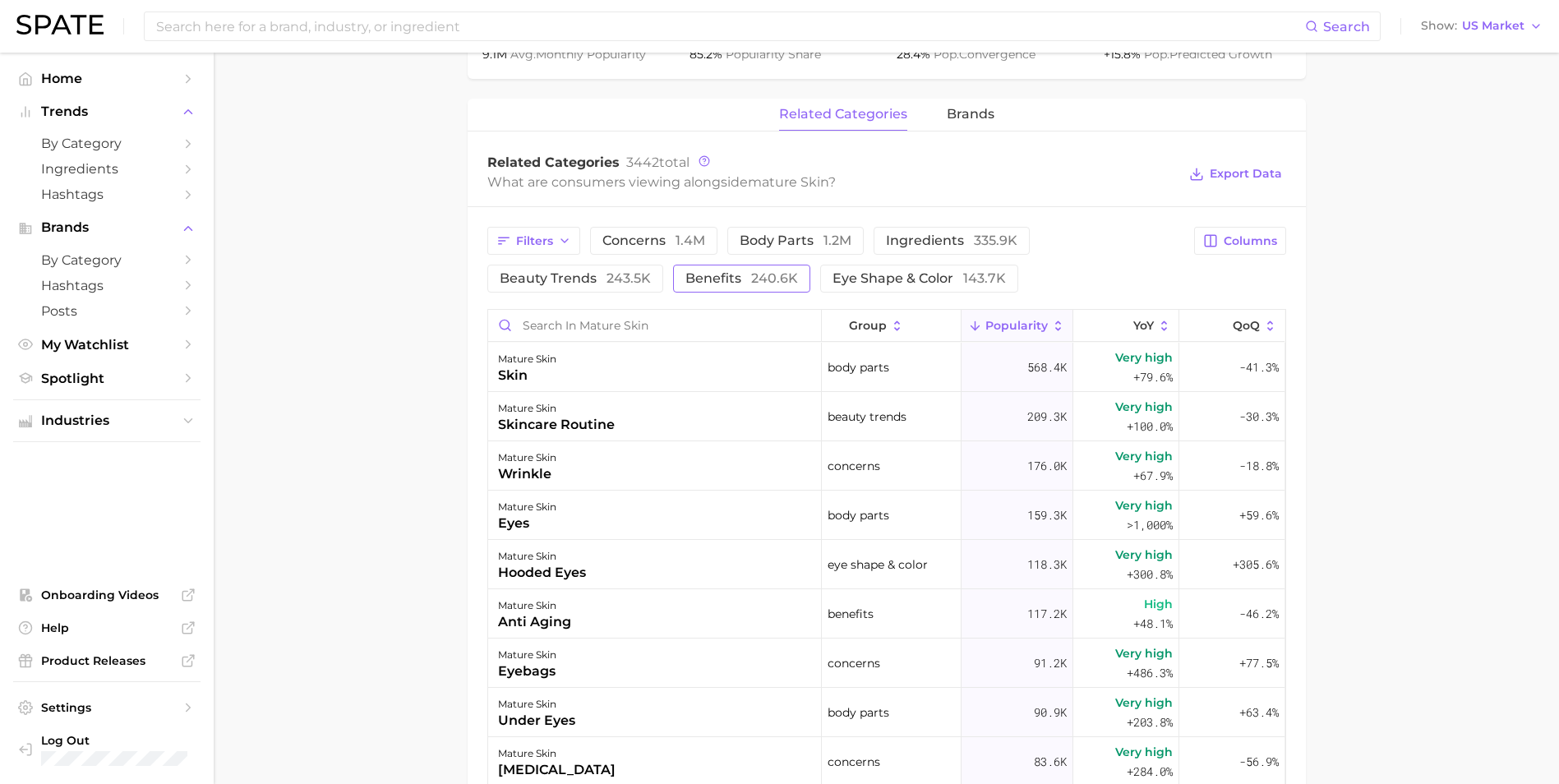
click at [731, 284] on span "benefits 240.6k" at bounding box center [742, 278] width 113 height 13
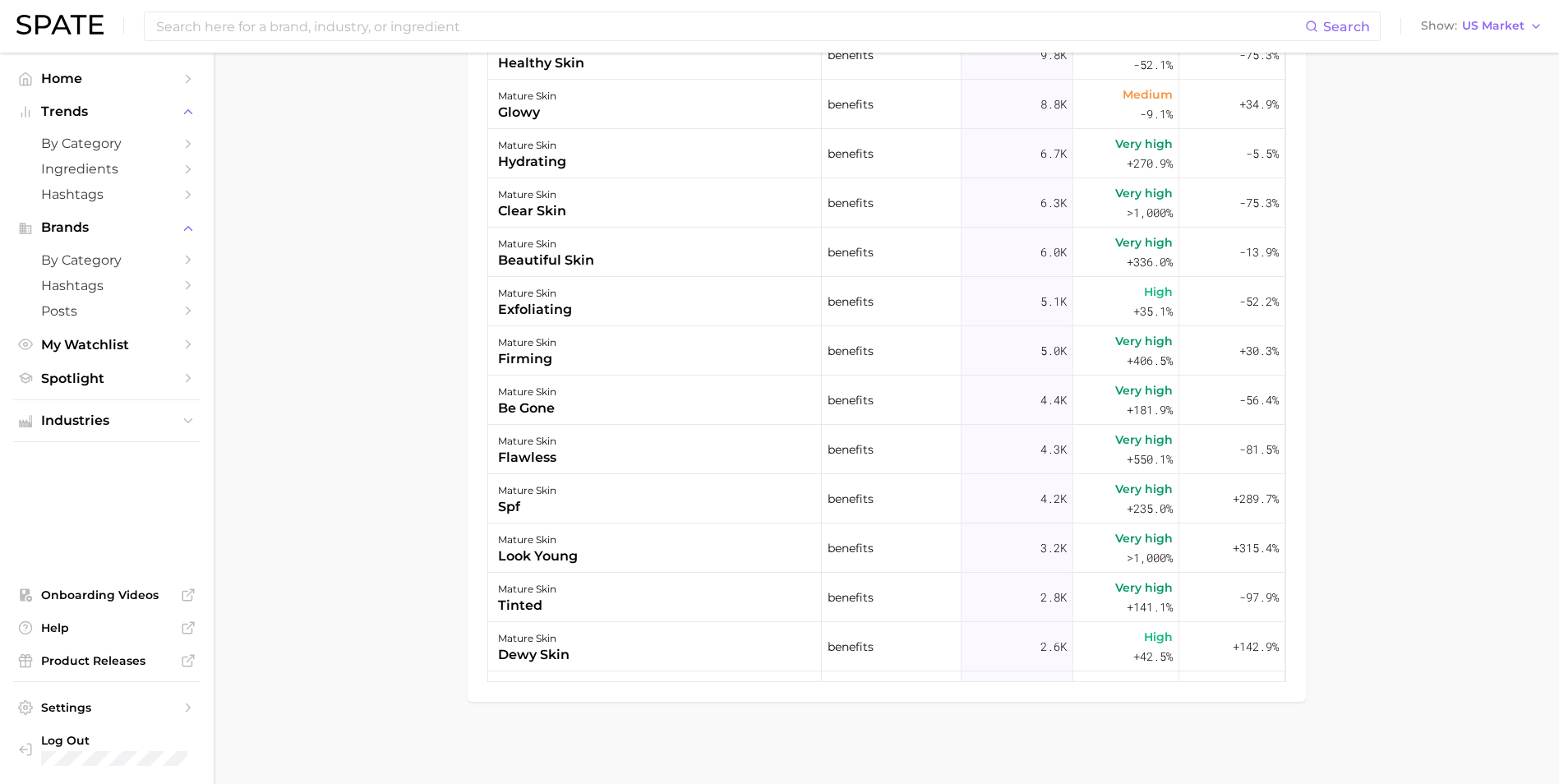
scroll to position [636, 0]
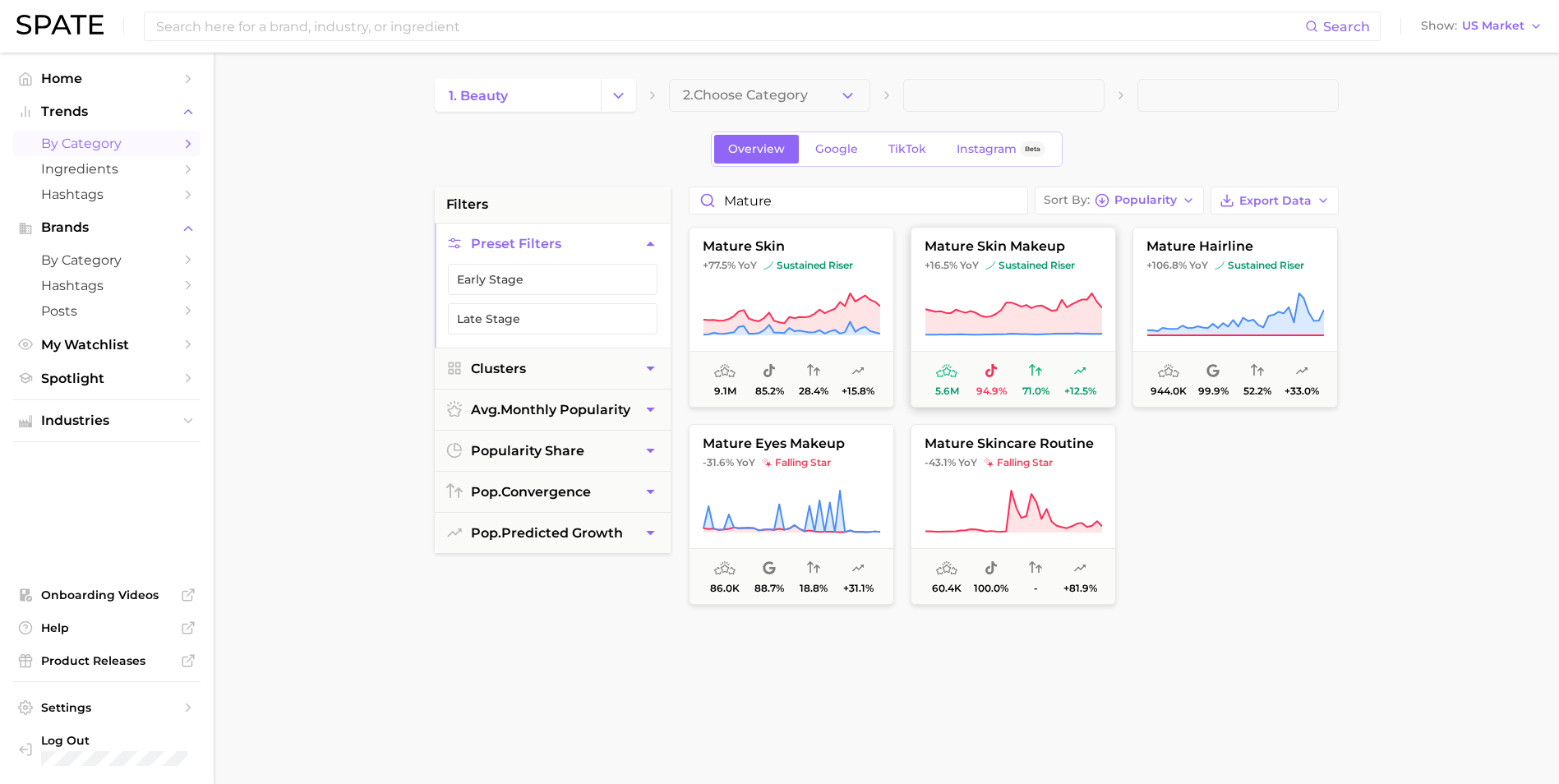
click at [955, 299] on icon at bounding box center [1013, 315] width 177 height 46
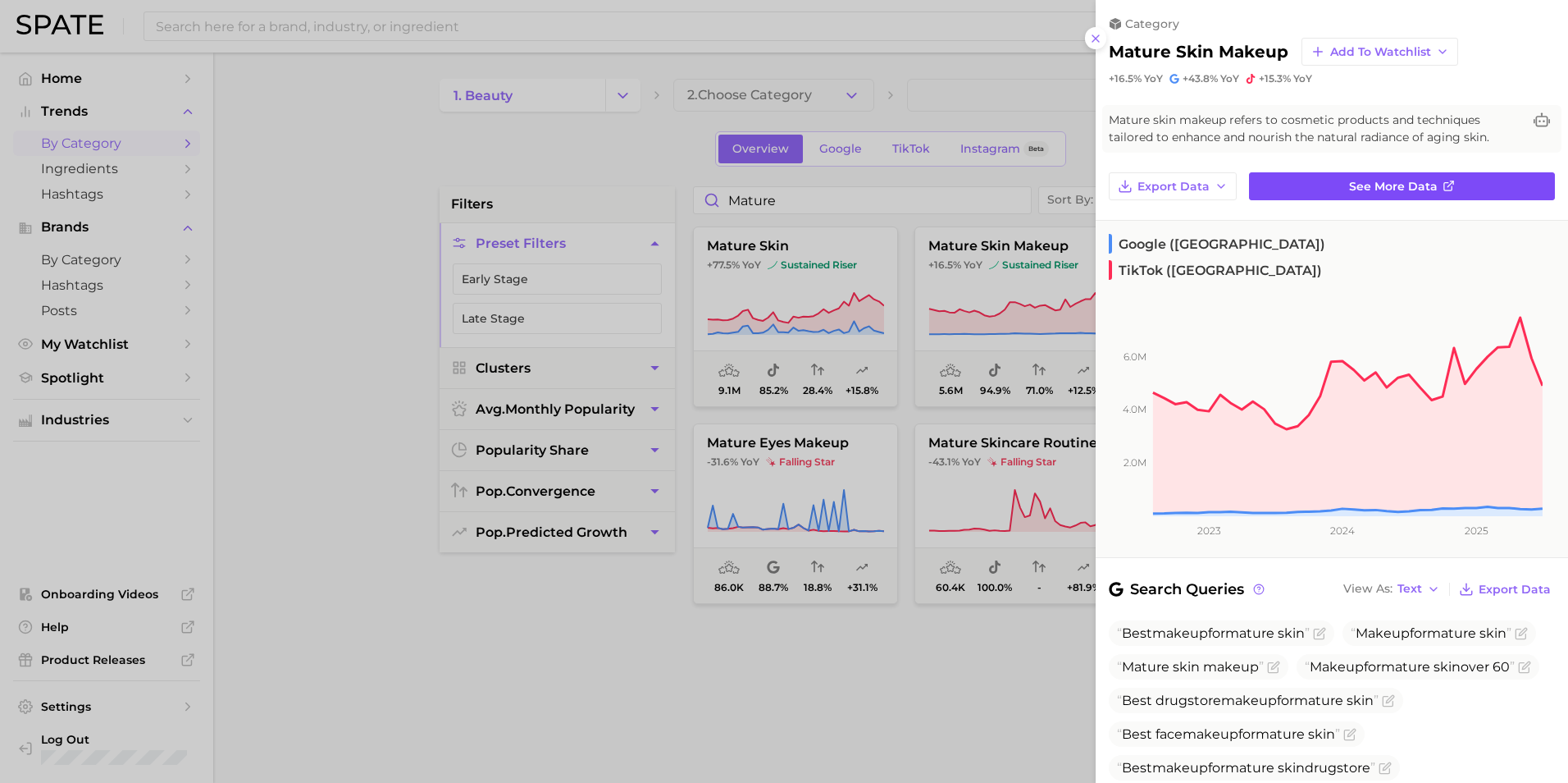
click at [1464, 190] on link "See more data" at bounding box center [1402, 186] width 306 height 28
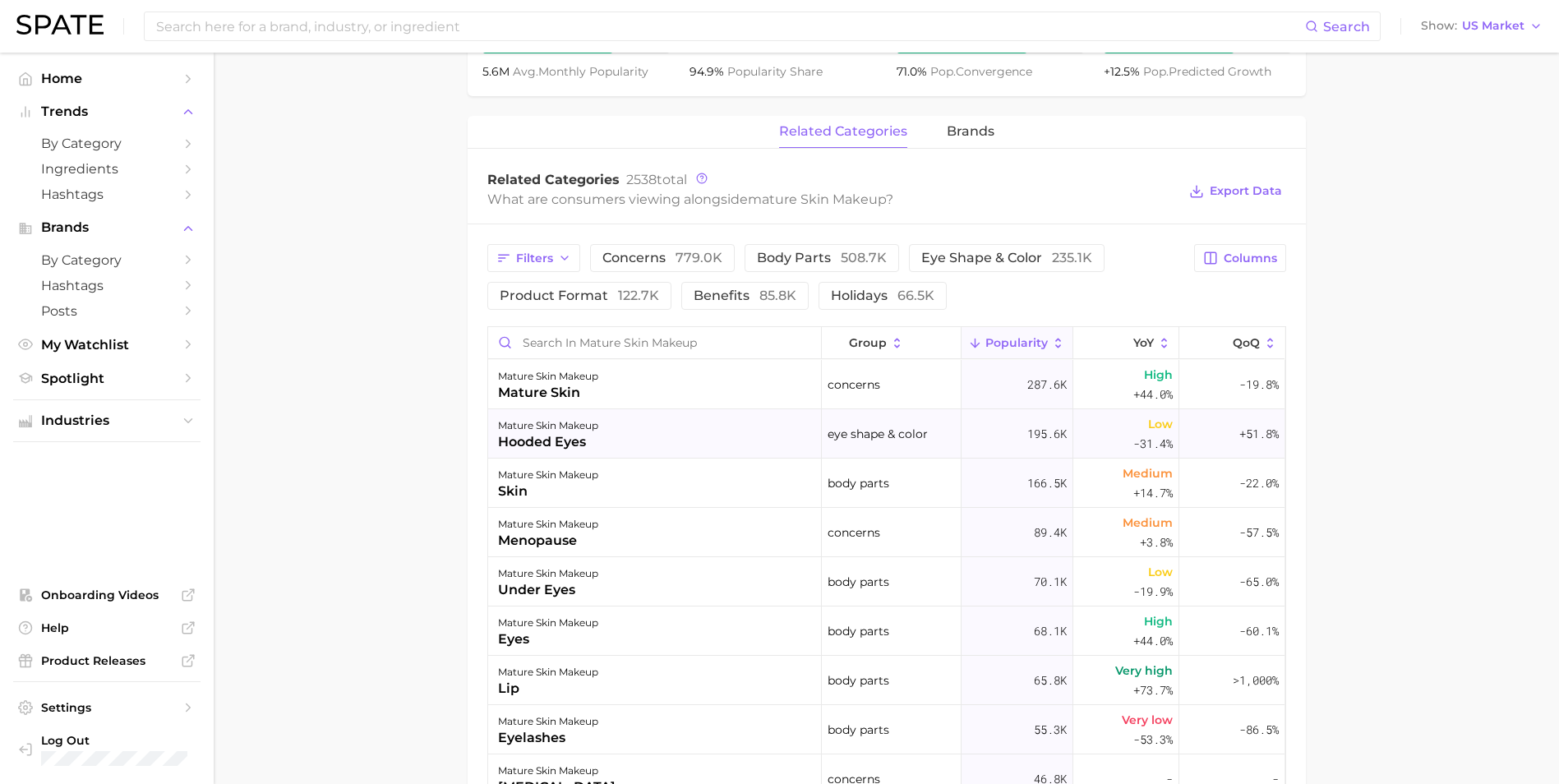
scroll to position [739, 0]
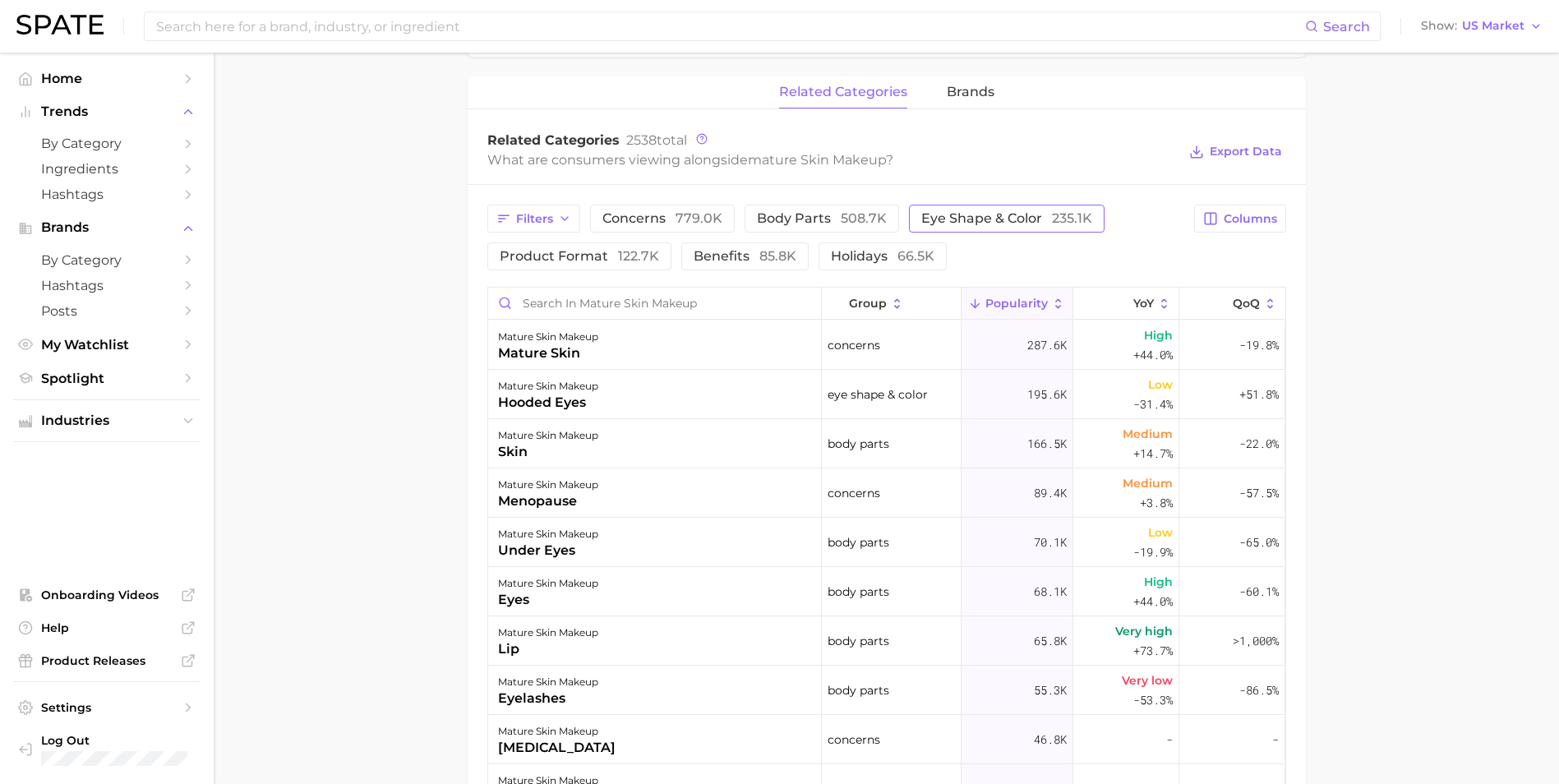
click at [954, 219] on span "eye shape & color 235.1k" at bounding box center [1006, 218] width 171 height 13
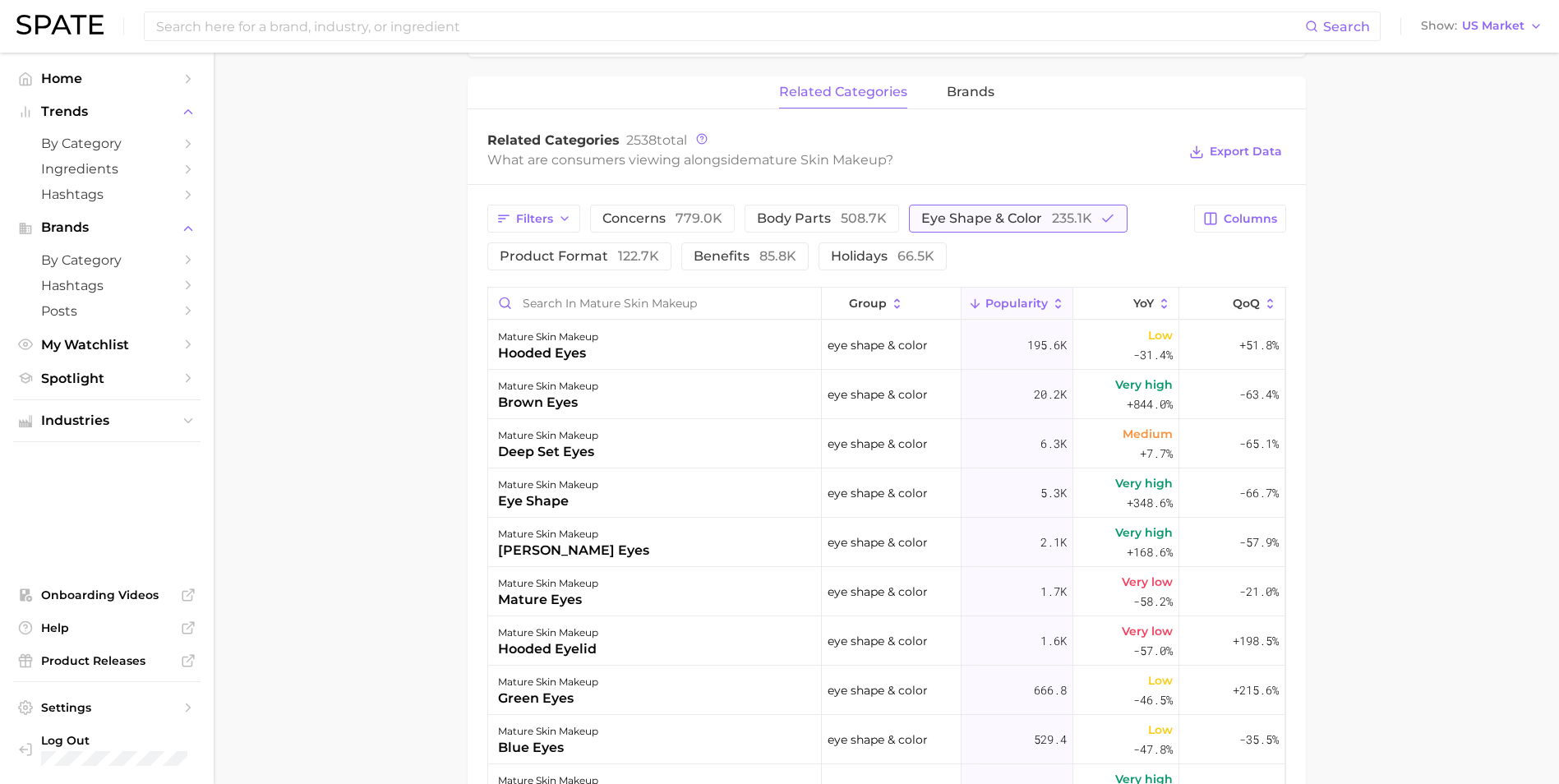
click at [954, 219] on span "eye shape & color 235.1k" at bounding box center [1006, 218] width 171 height 13
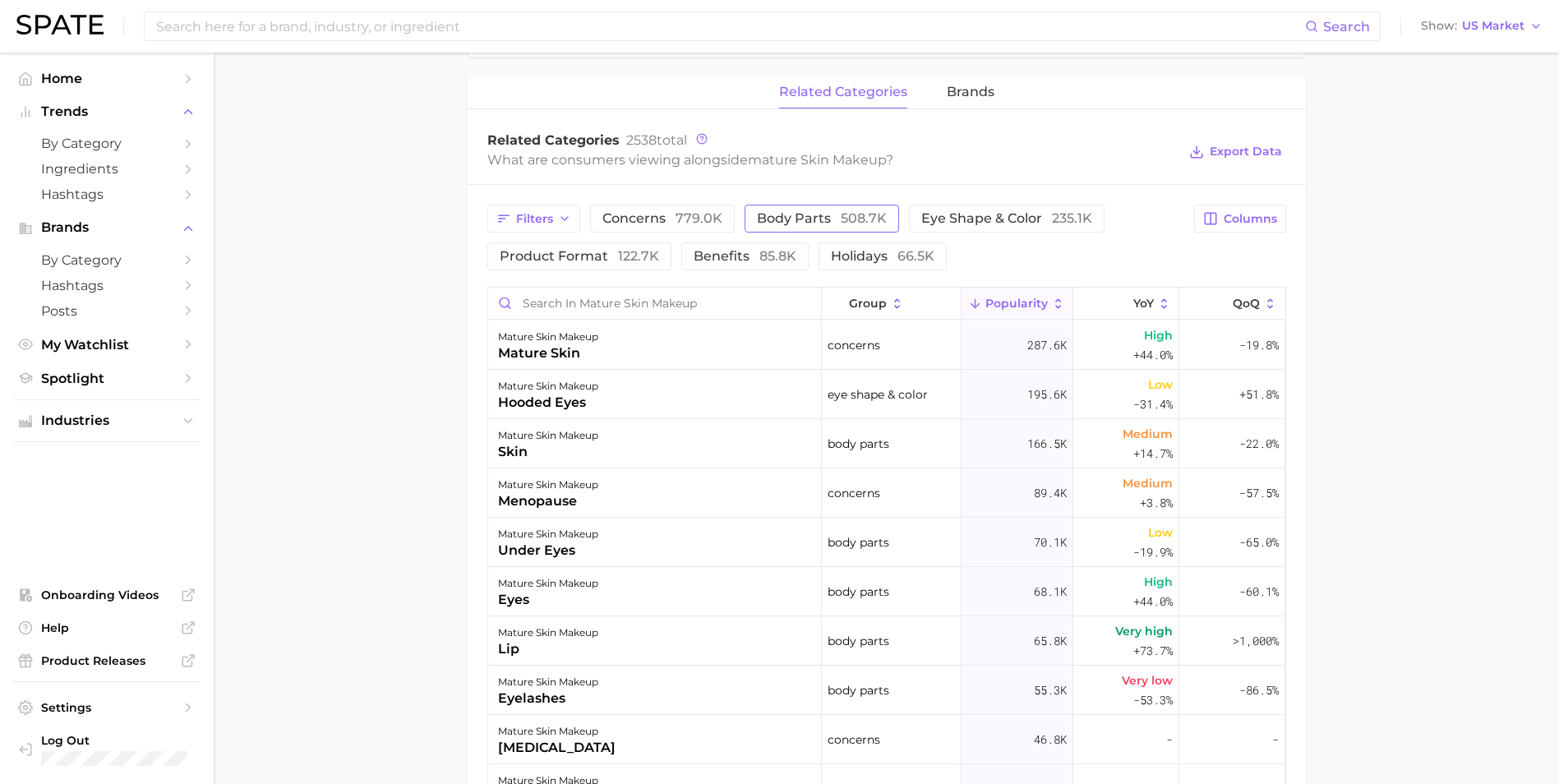
click at [850, 219] on span "508.7k" at bounding box center [864, 218] width 46 height 16
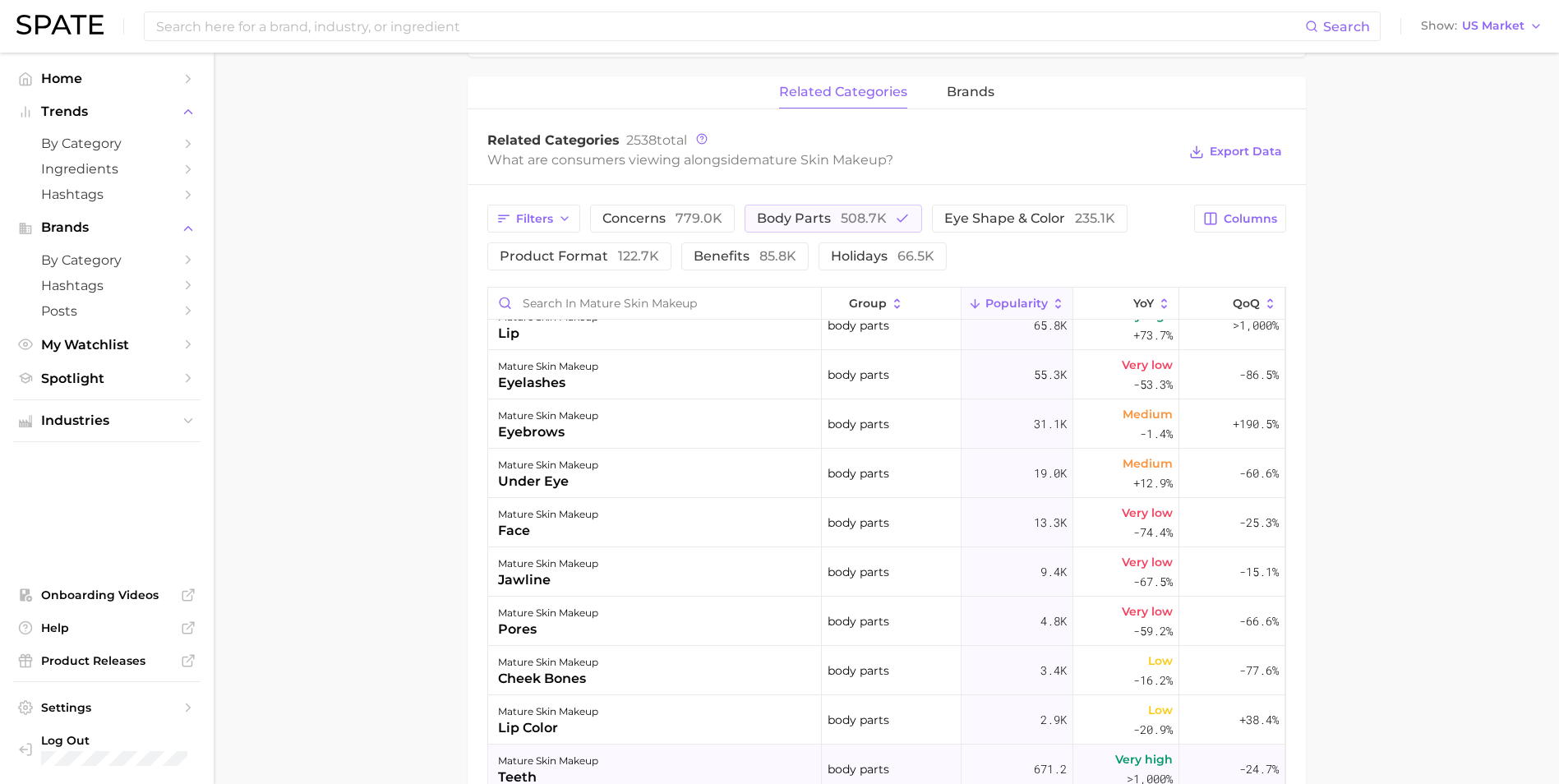
scroll to position [0, 0]
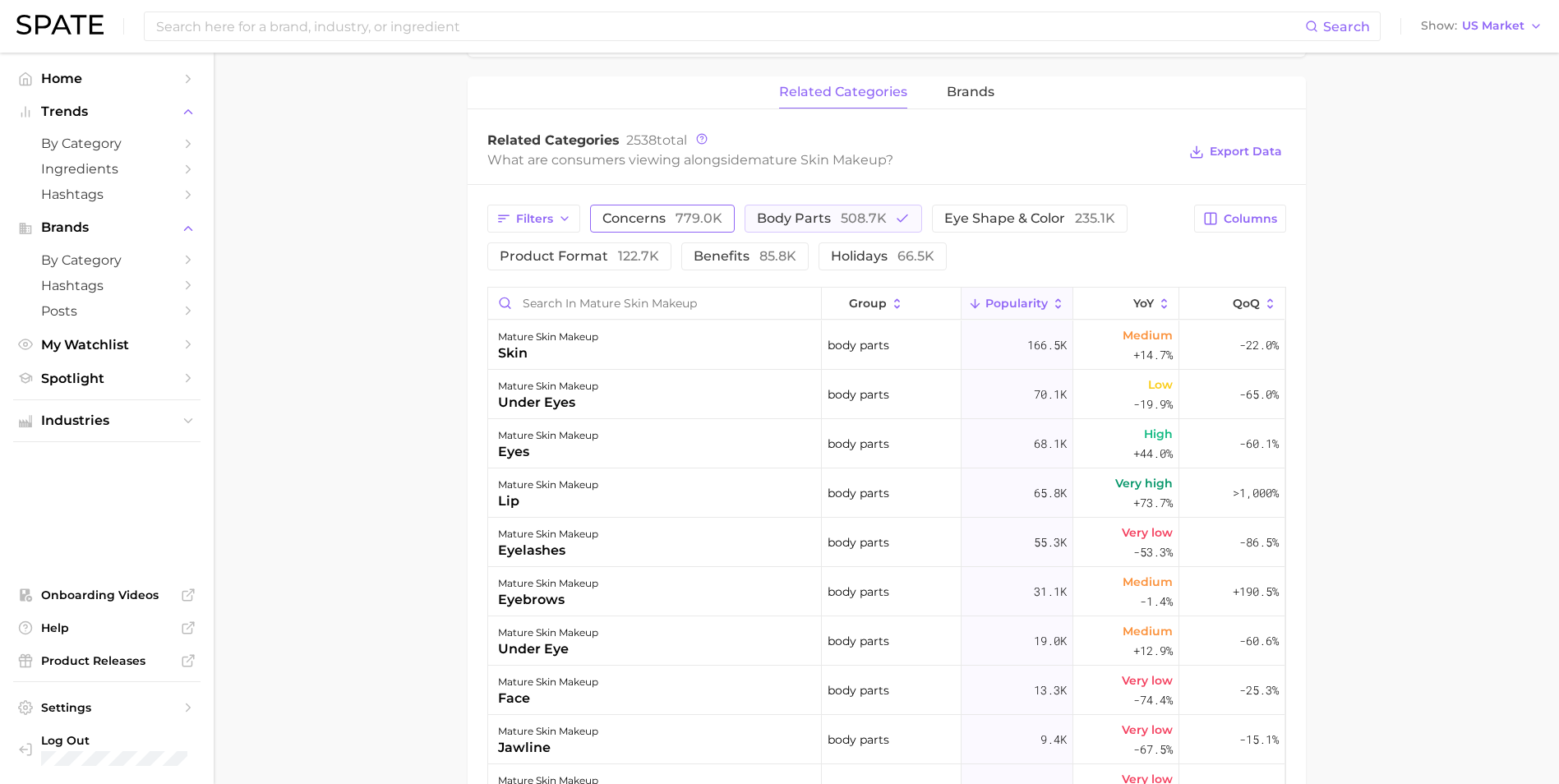
click at [700, 215] on span "779.0k" at bounding box center [698, 218] width 47 height 16
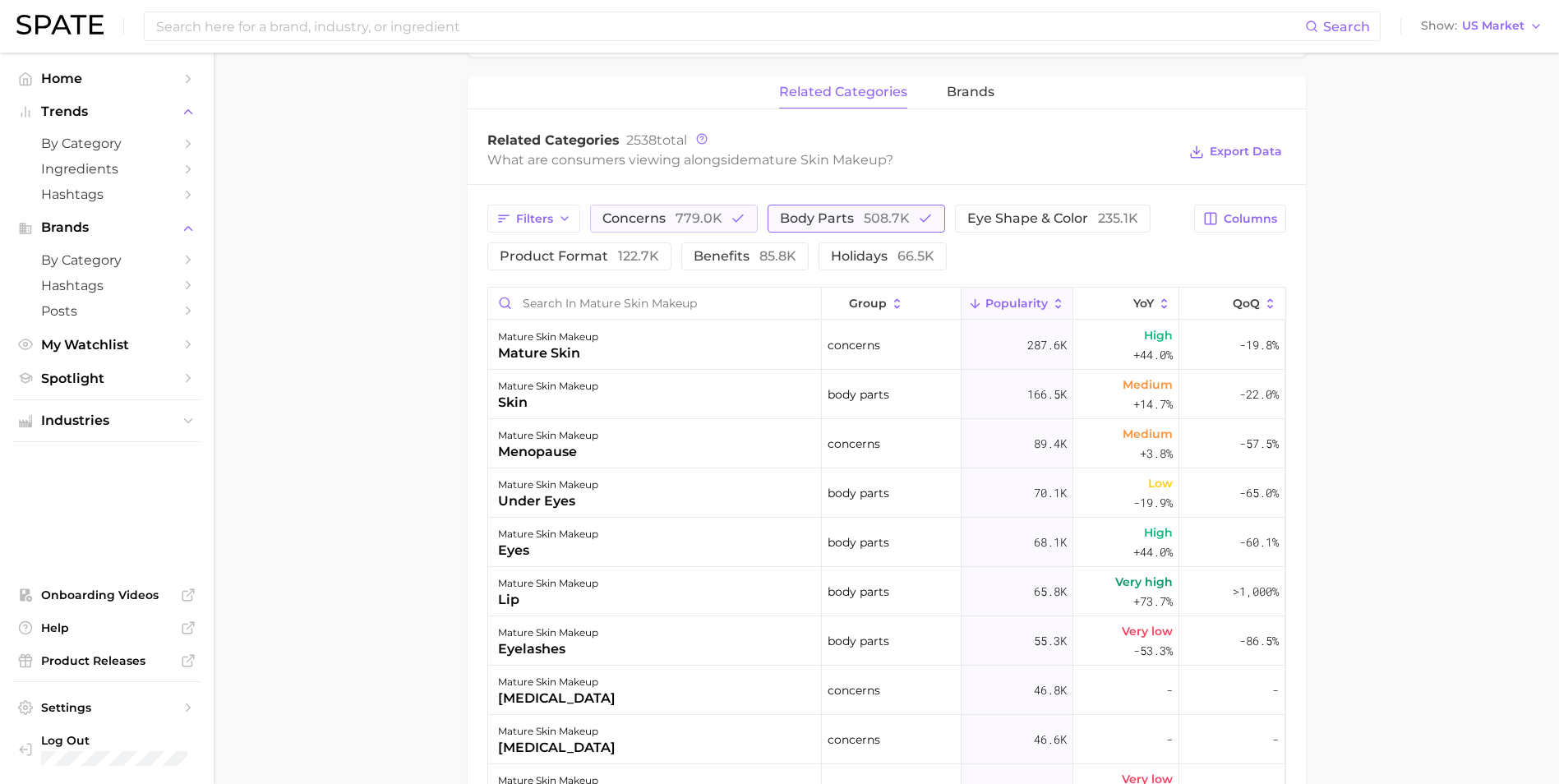
click at [807, 224] on span "body parts 508.7k" at bounding box center [845, 218] width 130 height 13
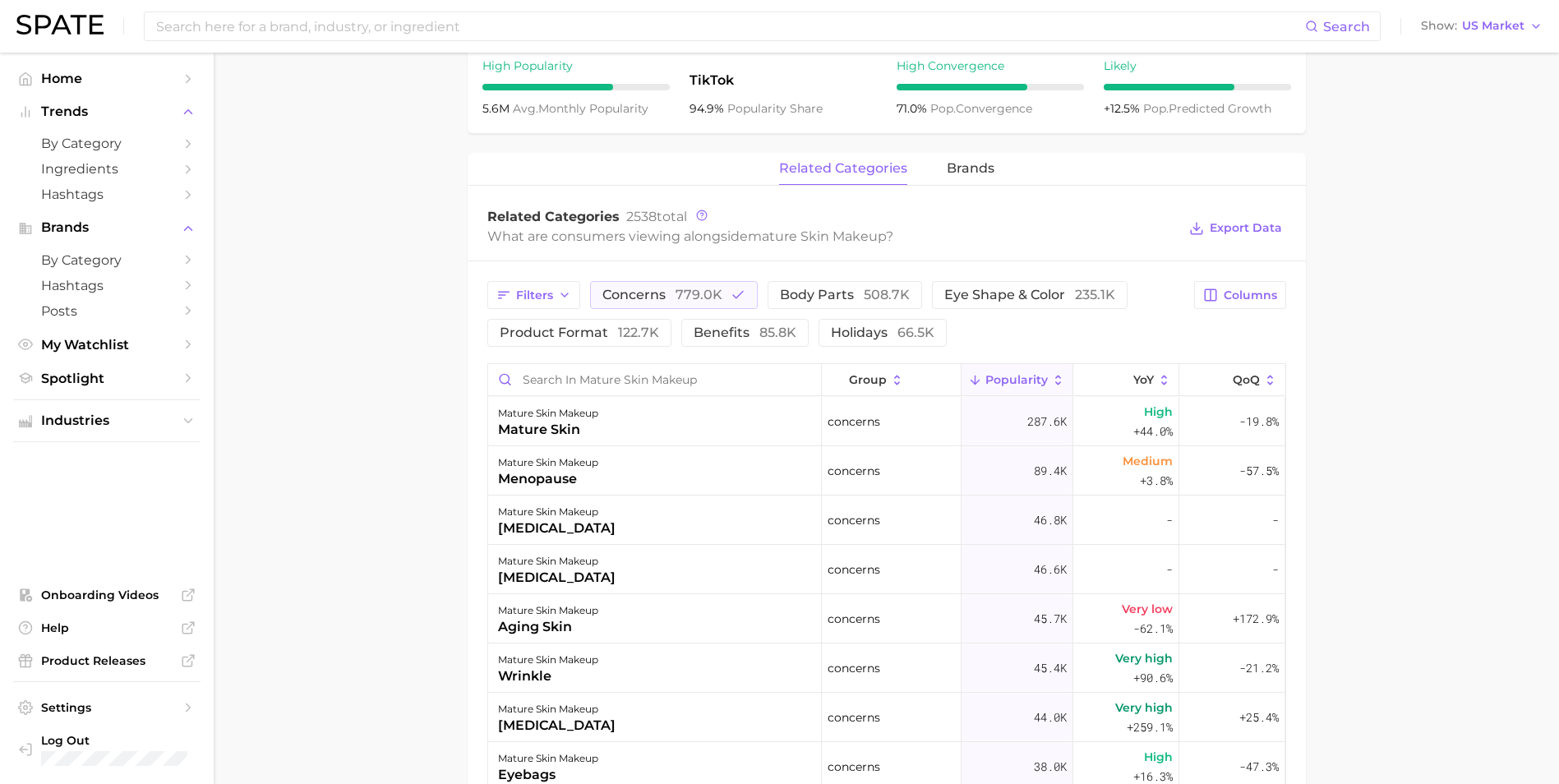
scroll to position [636, 0]
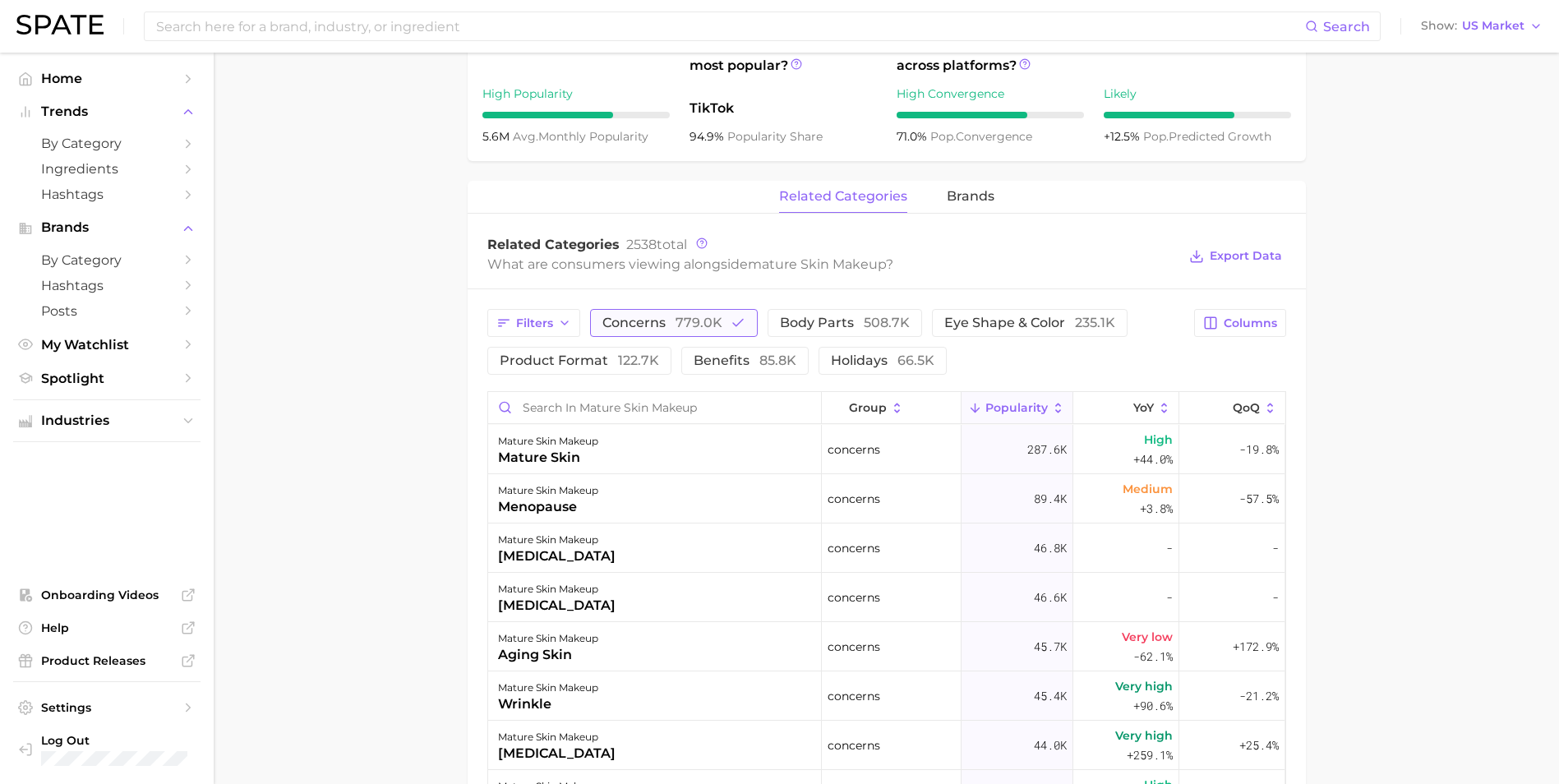
click at [733, 324] on icon "button" at bounding box center [738, 323] width 15 height 15
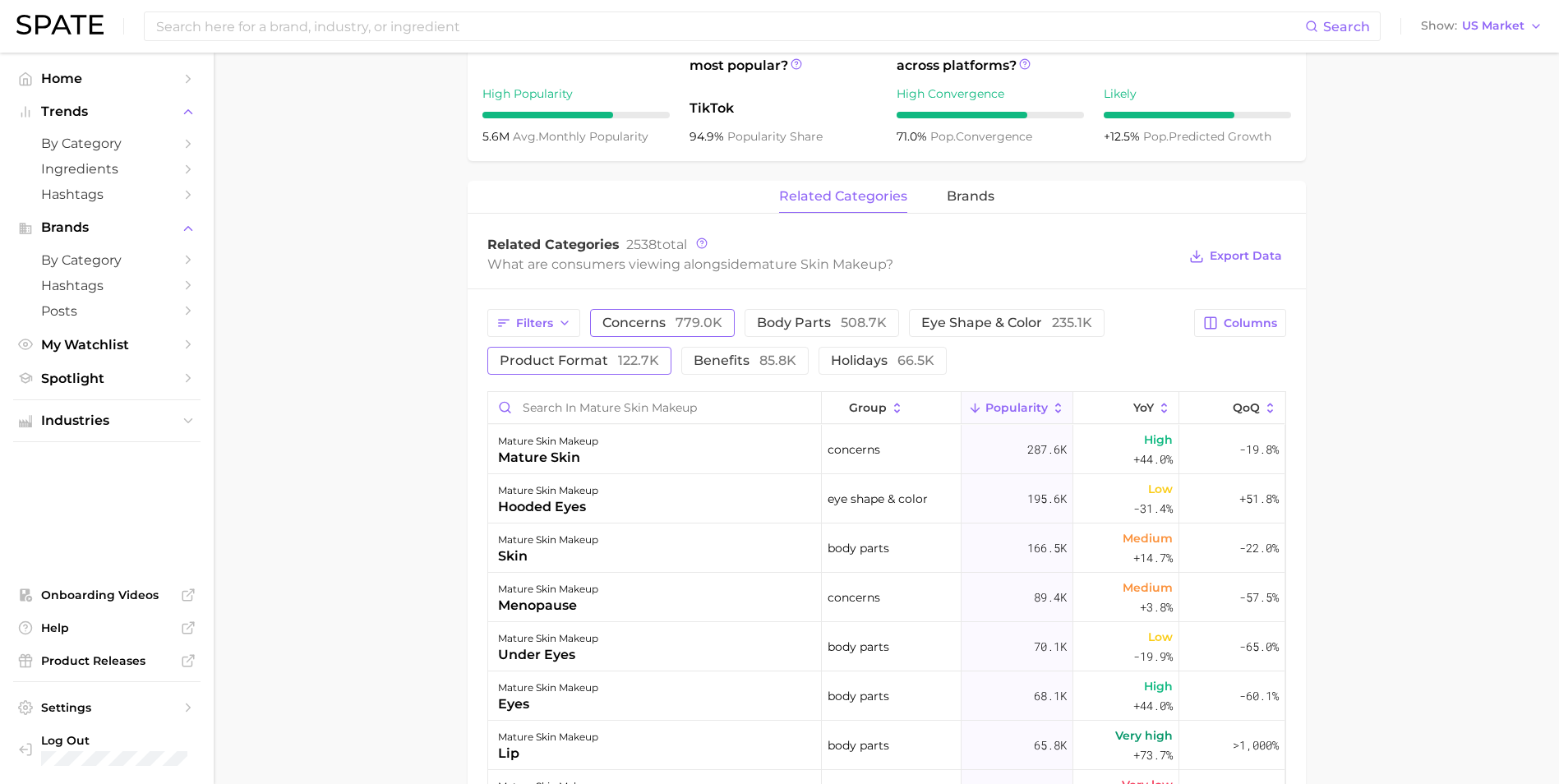
click at [590, 364] on span "product format 122.7k" at bounding box center [579, 360] width 159 height 13
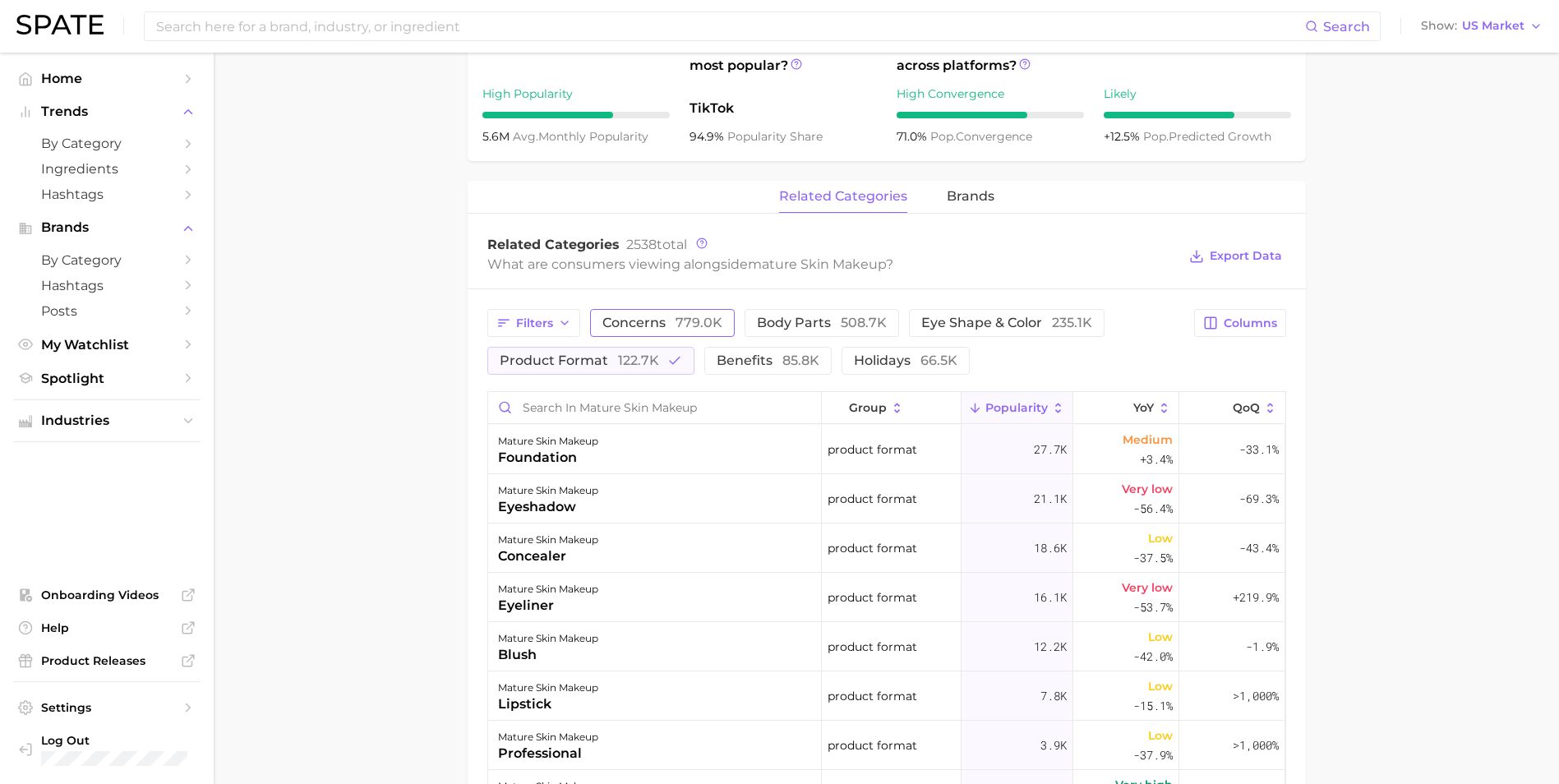
click at [1022, 417] on button "Popularity" at bounding box center [1017, 408] width 112 height 32
click at [974, 407] on button "Popularity" at bounding box center [1017, 408] width 112 height 32
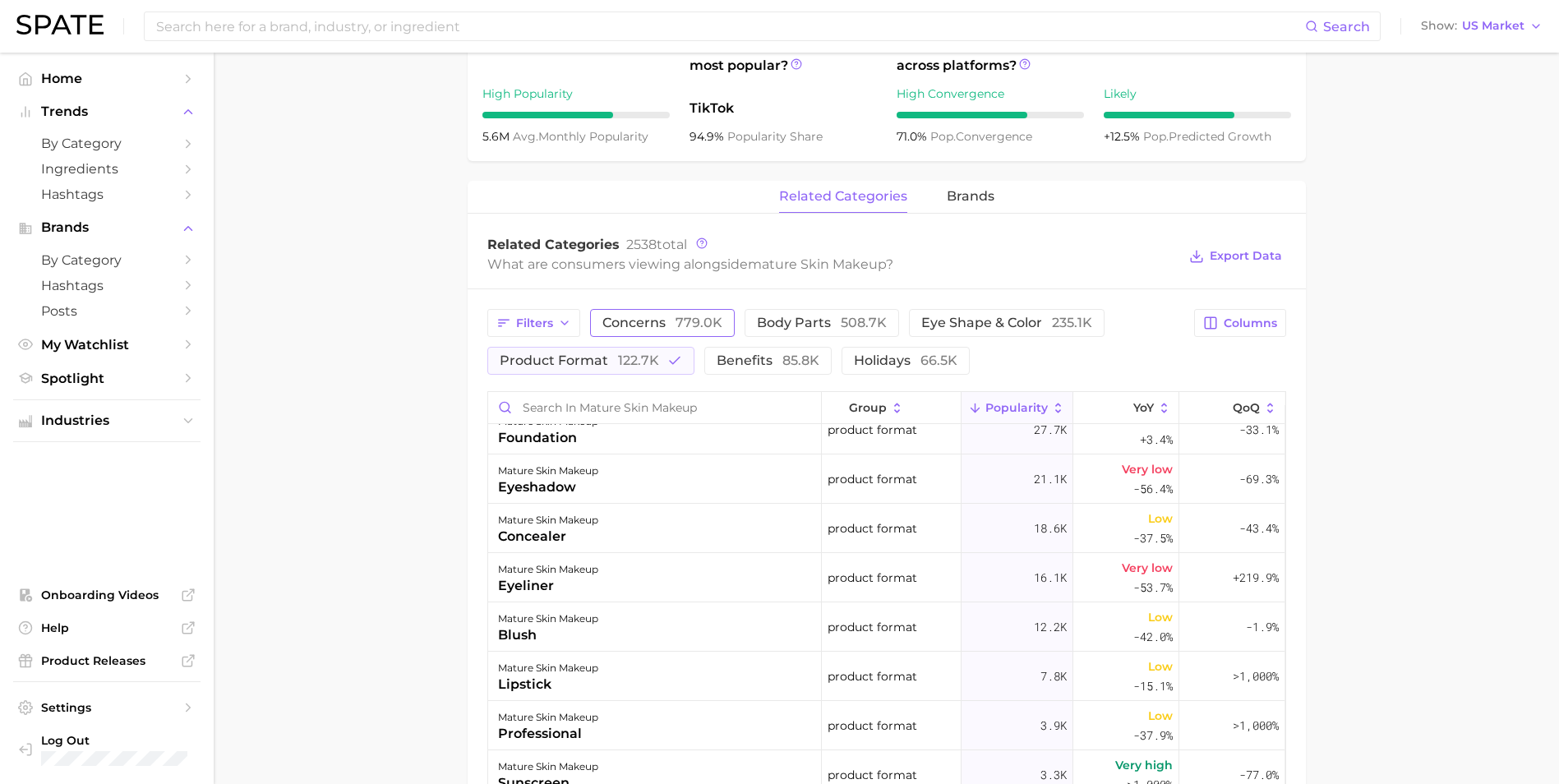
scroll to position [0, 0]
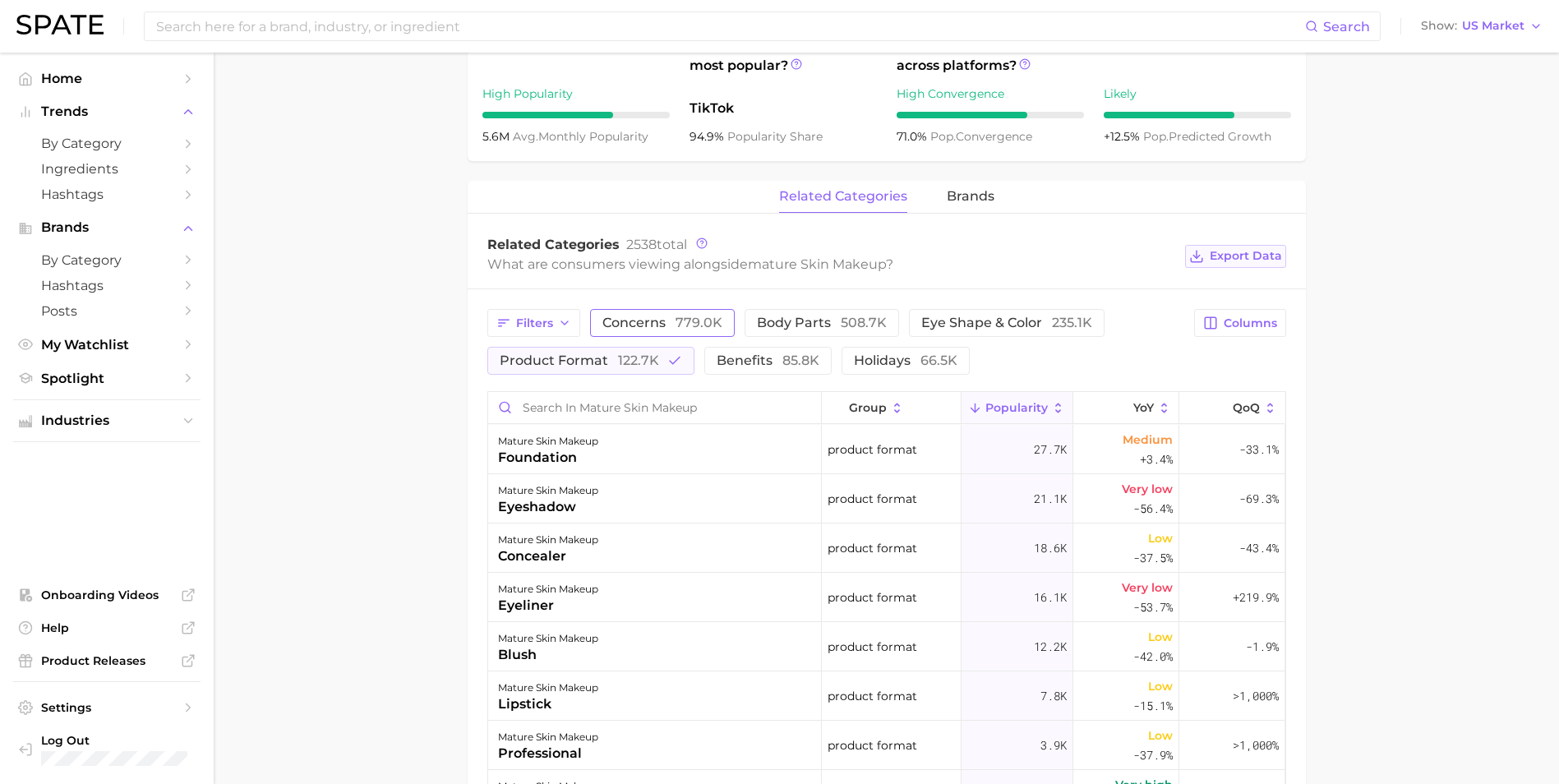
click at [1247, 260] on span "Export Data" at bounding box center [1246, 255] width 72 height 14
click at [326, 206] on main "1. makeup 2. makeup looks 3. general looks 4. mature skin makeup Overview Googl…" at bounding box center [886, 347] width 1346 height 1859
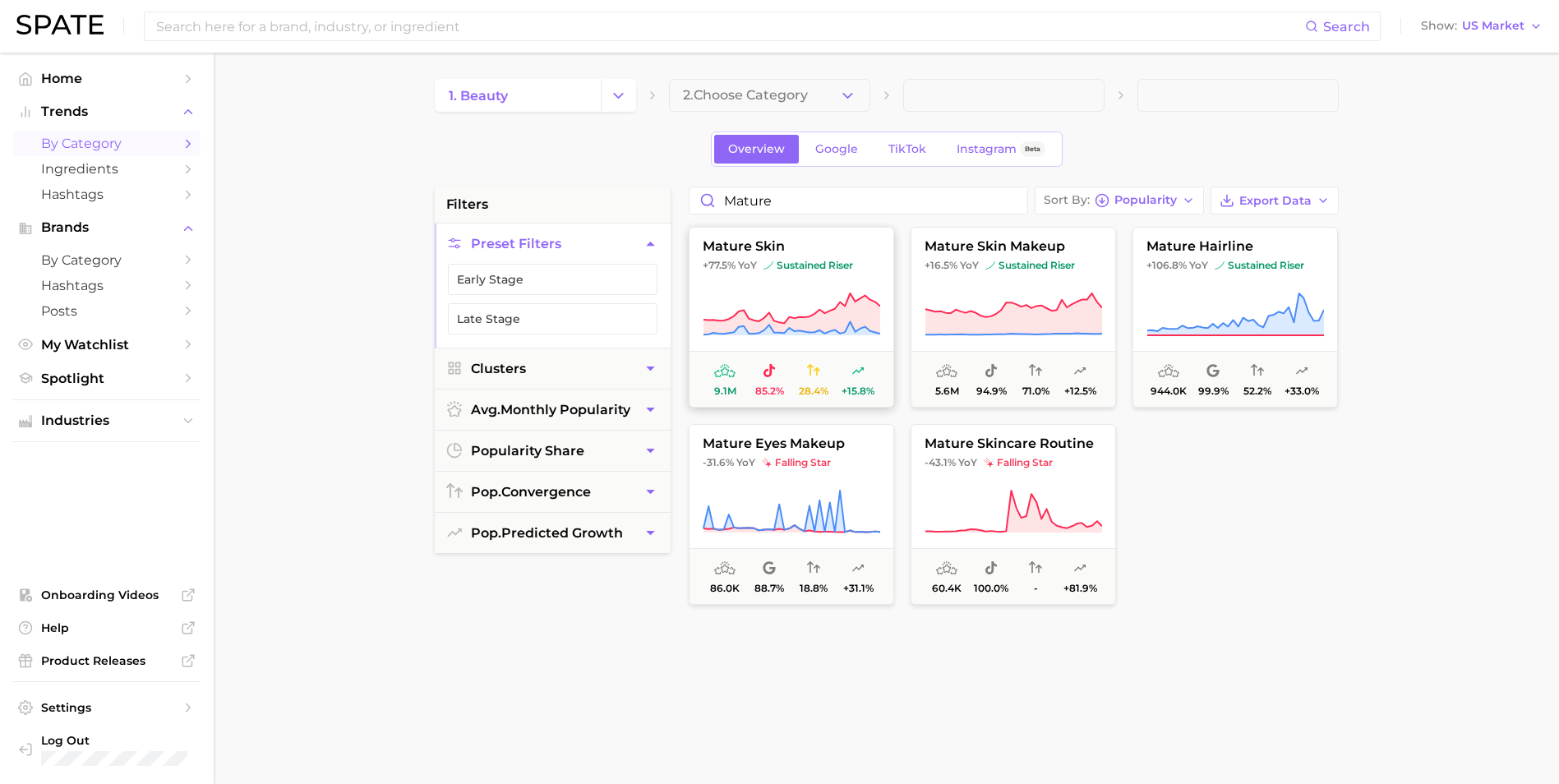
click at [814, 327] on icon at bounding box center [791, 313] width 176 height 41
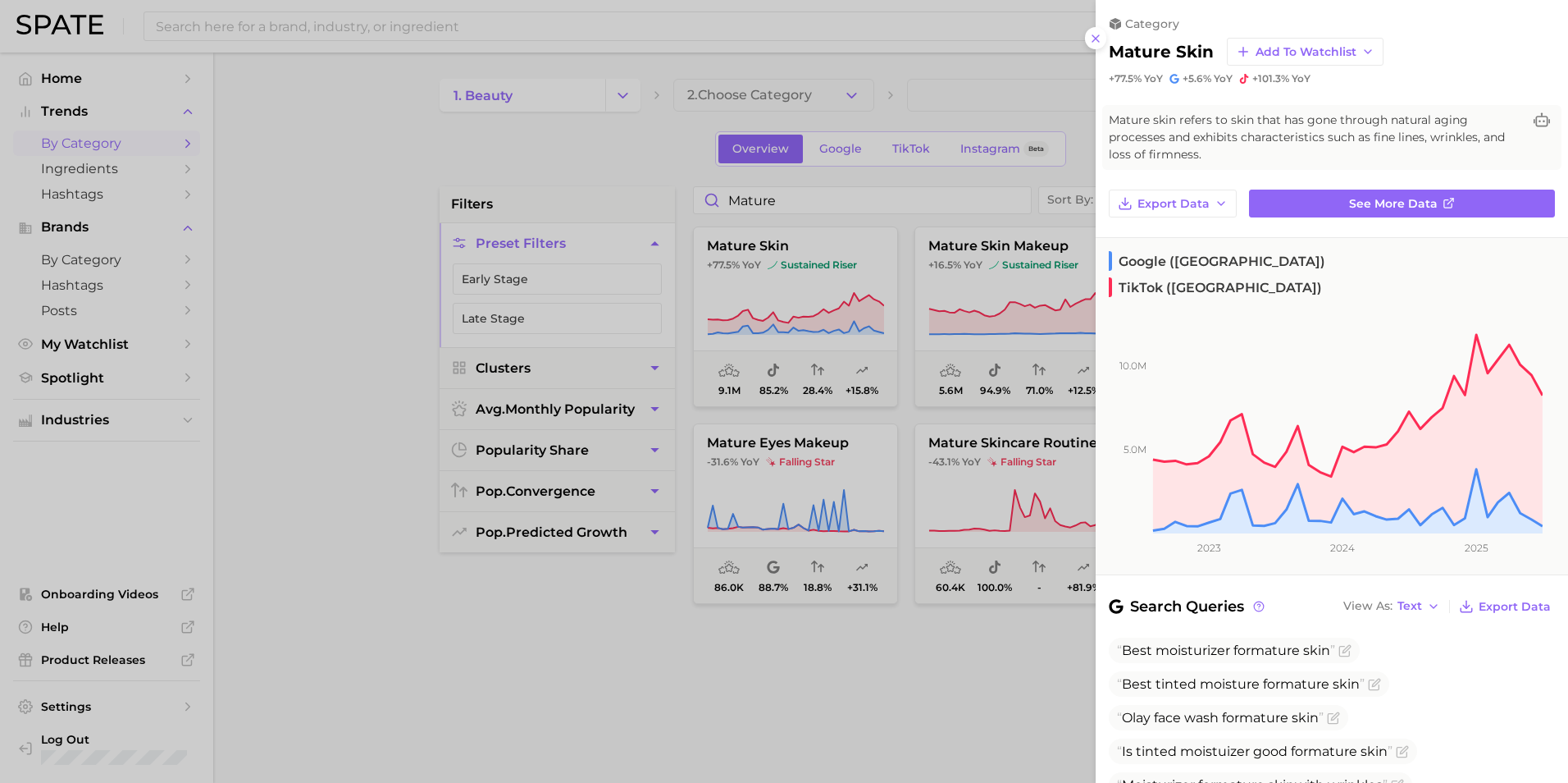
click at [1406, 185] on div "category mature skin Add to Watchlist +77.5% YoY +5.6% YoY +101.3% YoY Mature s…" at bounding box center [1332, 640] width 472 height 1279
drag, startPoint x: 1389, startPoint y: 229, endPoint x: 1387, endPoint y: 219, distance: 10.2
click at [1387, 229] on div "category mature skin Add to Watchlist +77.5% YoY +5.6% YoY +101.3% YoY Mature s…" at bounding box center [1332, 640] width 472 height 1279
click at [1386, 210] on span "See more data" at bounding box center [1393, 204] width 89 height 14
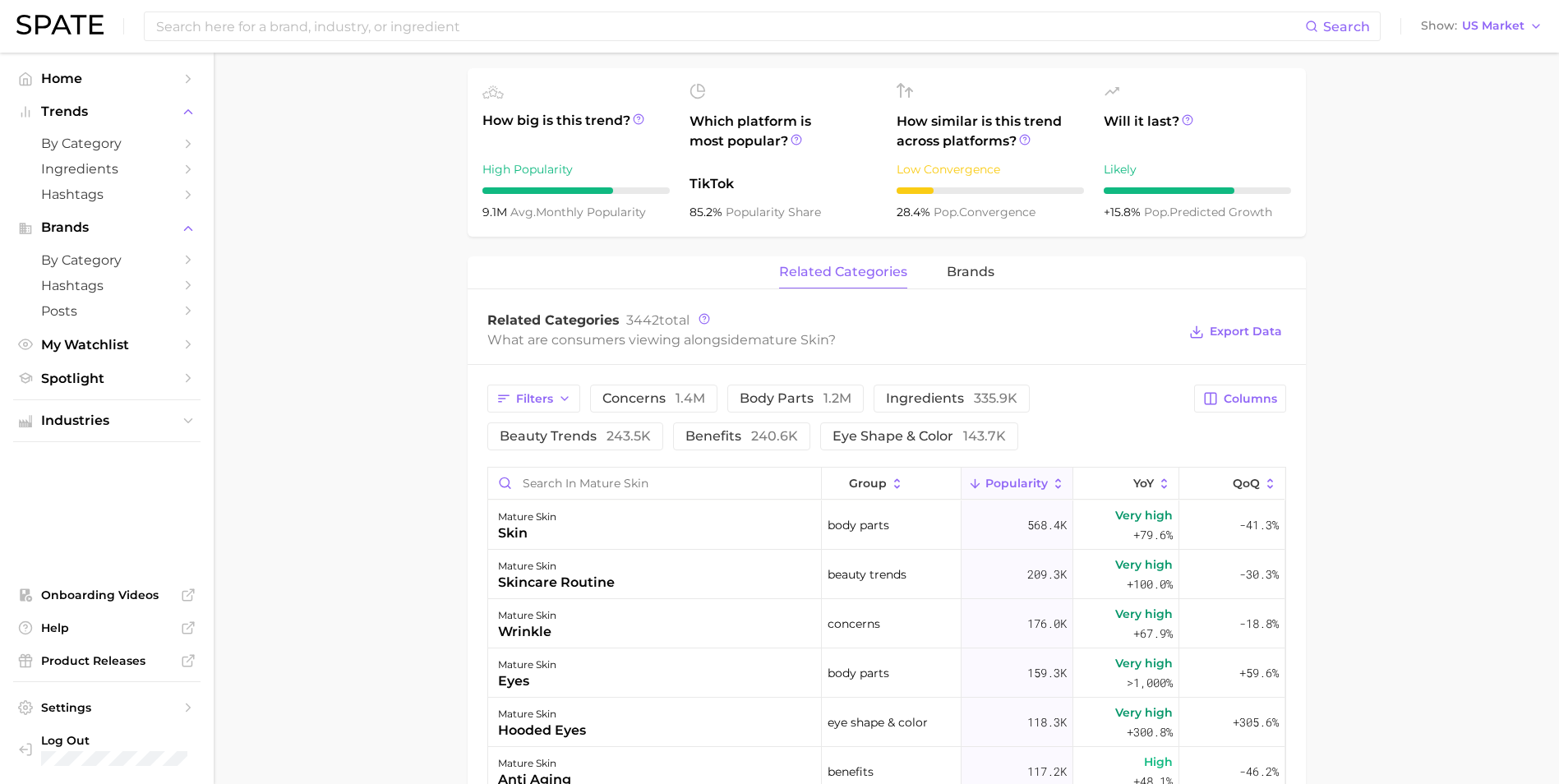
scroll to position [575, 0]
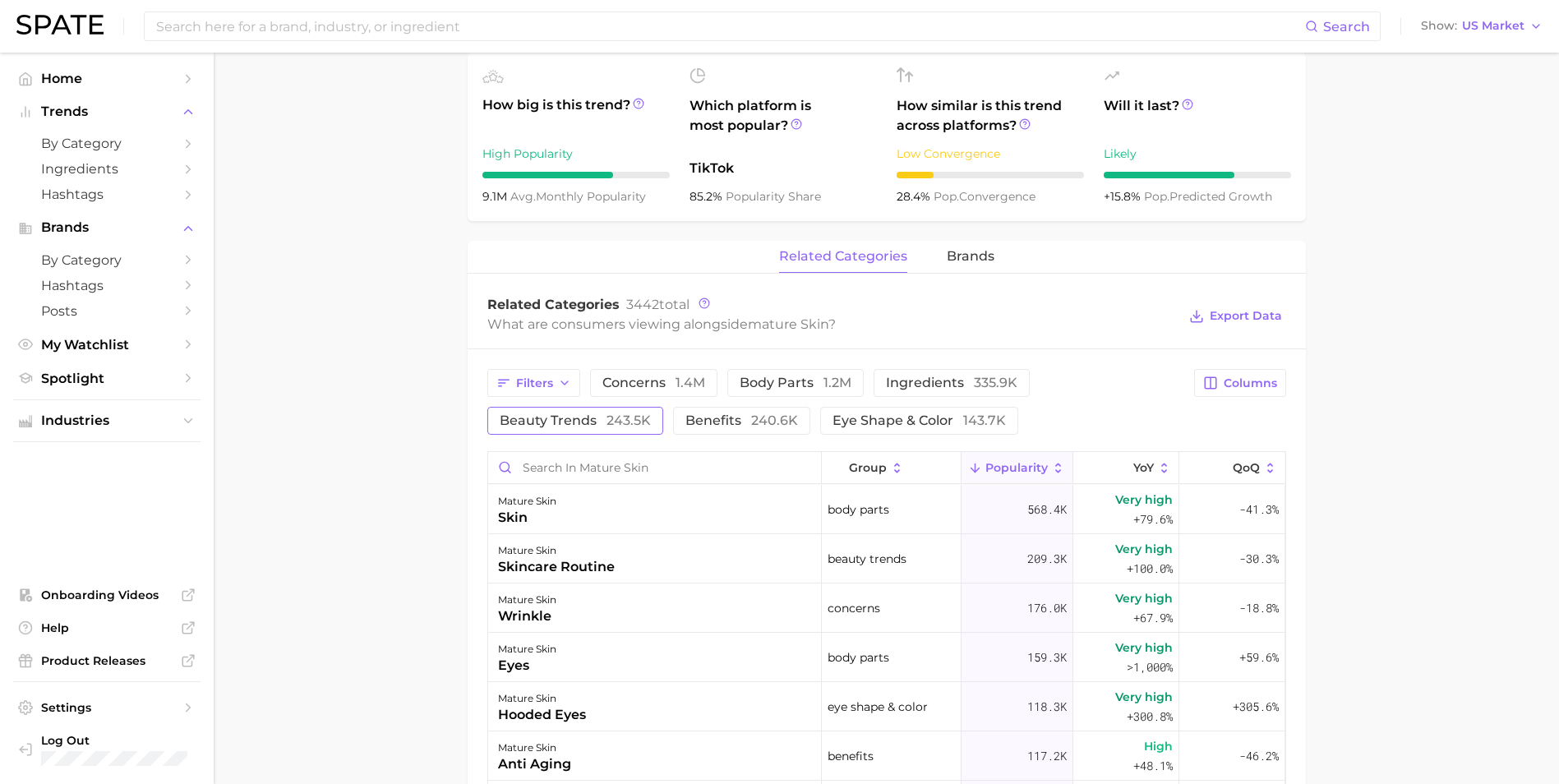
click at [621, 428] on button "beauty trends 243.5k" at bounding box center [575, 421] width 176 height 28
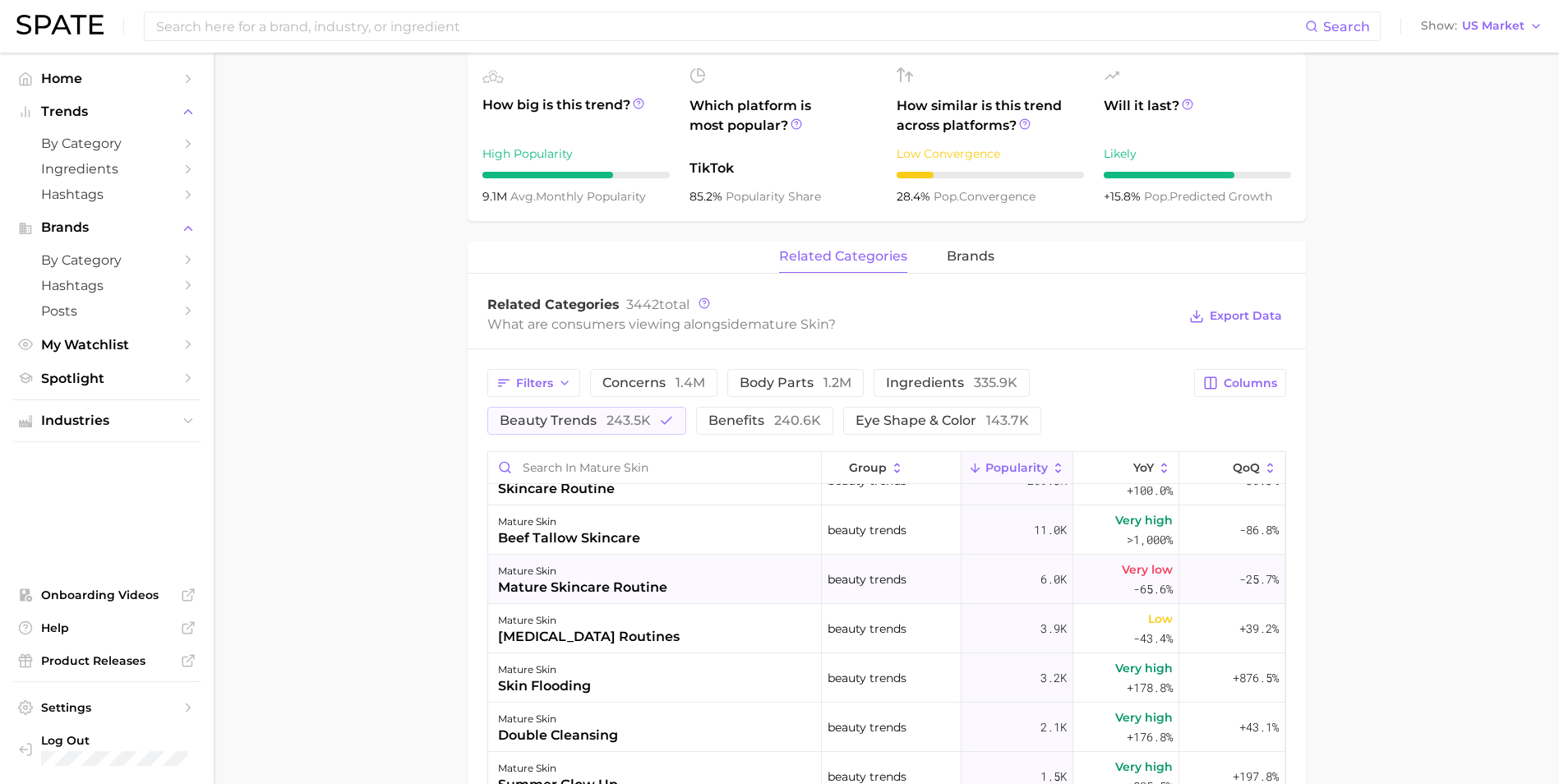
scroll to position [0, 0]
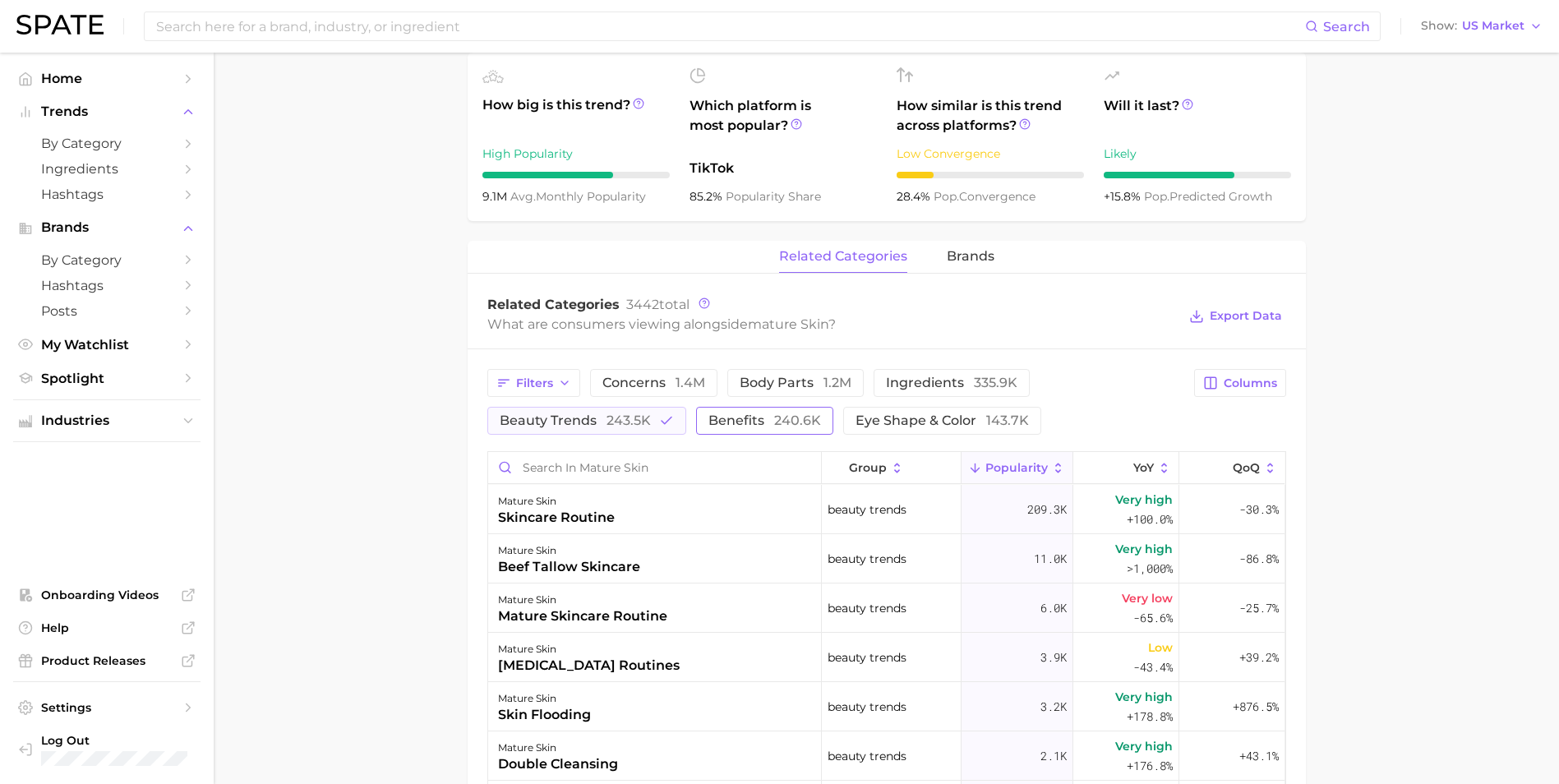
click at [699, 417] on button "benefits 240.6k" at bounding box center [765, 421] width 138 height 28
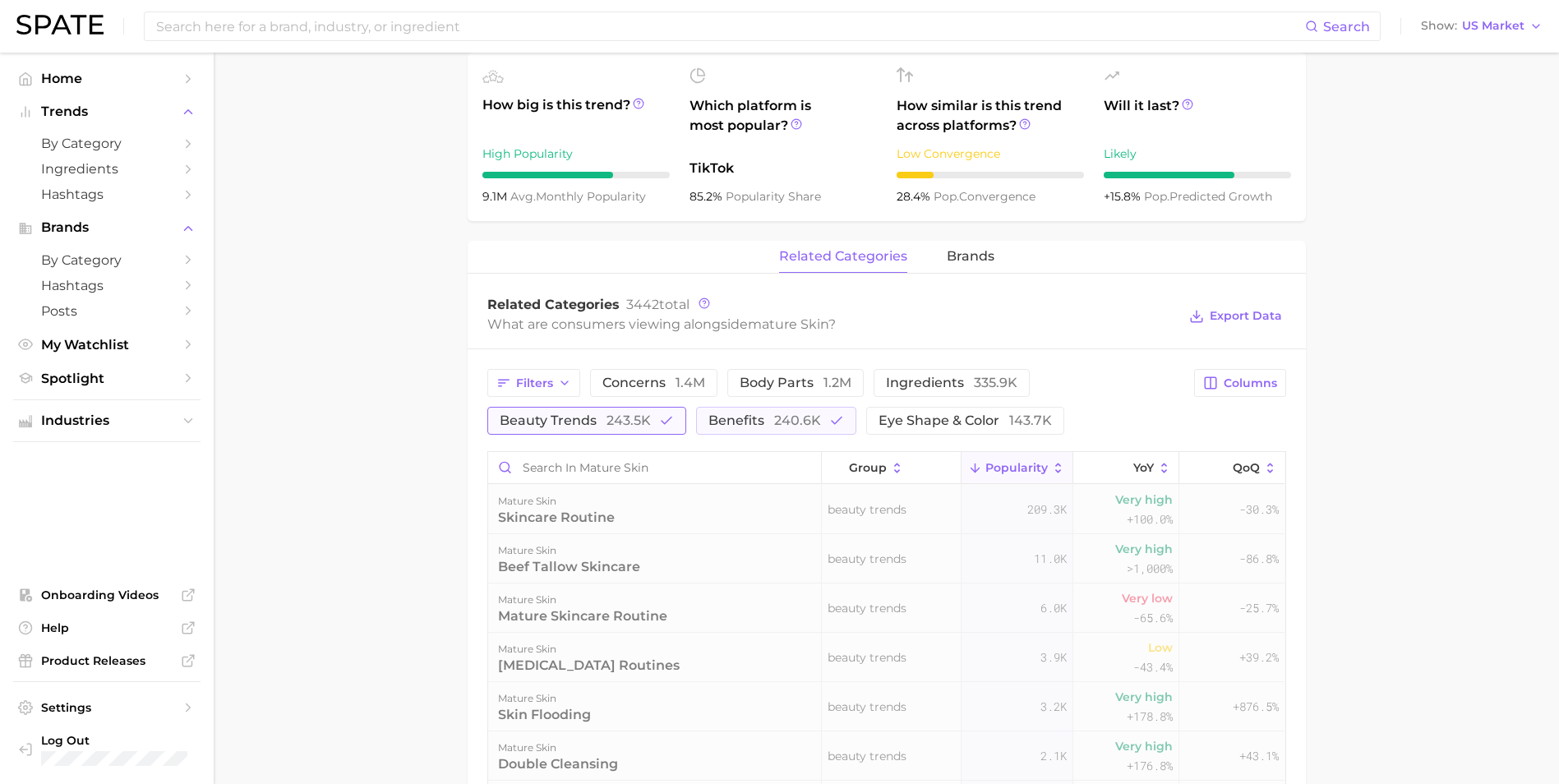
click at [661, 414] on icon "button" at bounding box center [667, 420] width 15 height 15
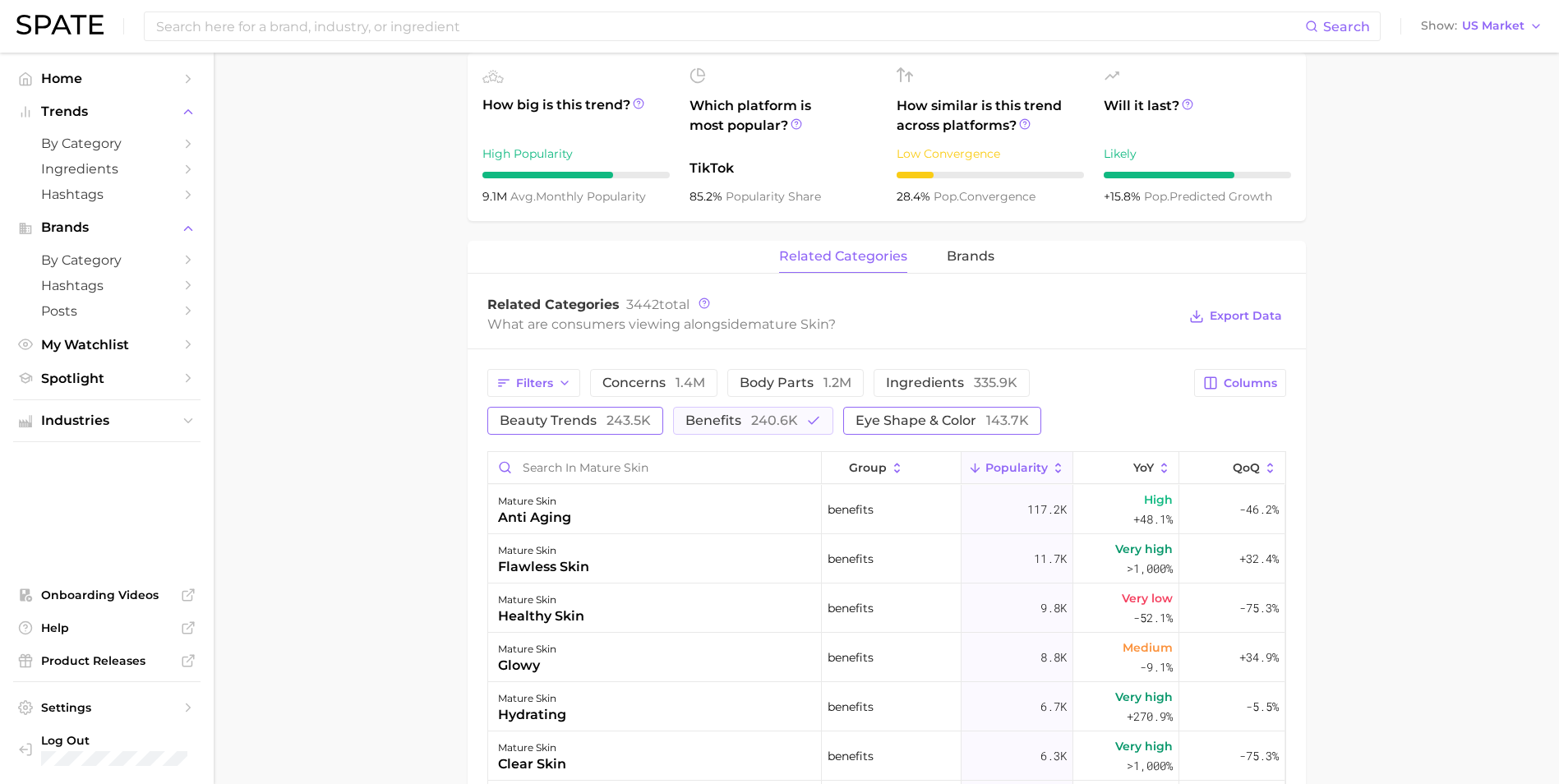
click at [879, 428] on span "eye shape & color 143.7k" at bounding box center [942, 420] width 173 height 13
click at [742, 423] on span "benefits 240.6k" at bounding box center [742, 420] width 113 height 13
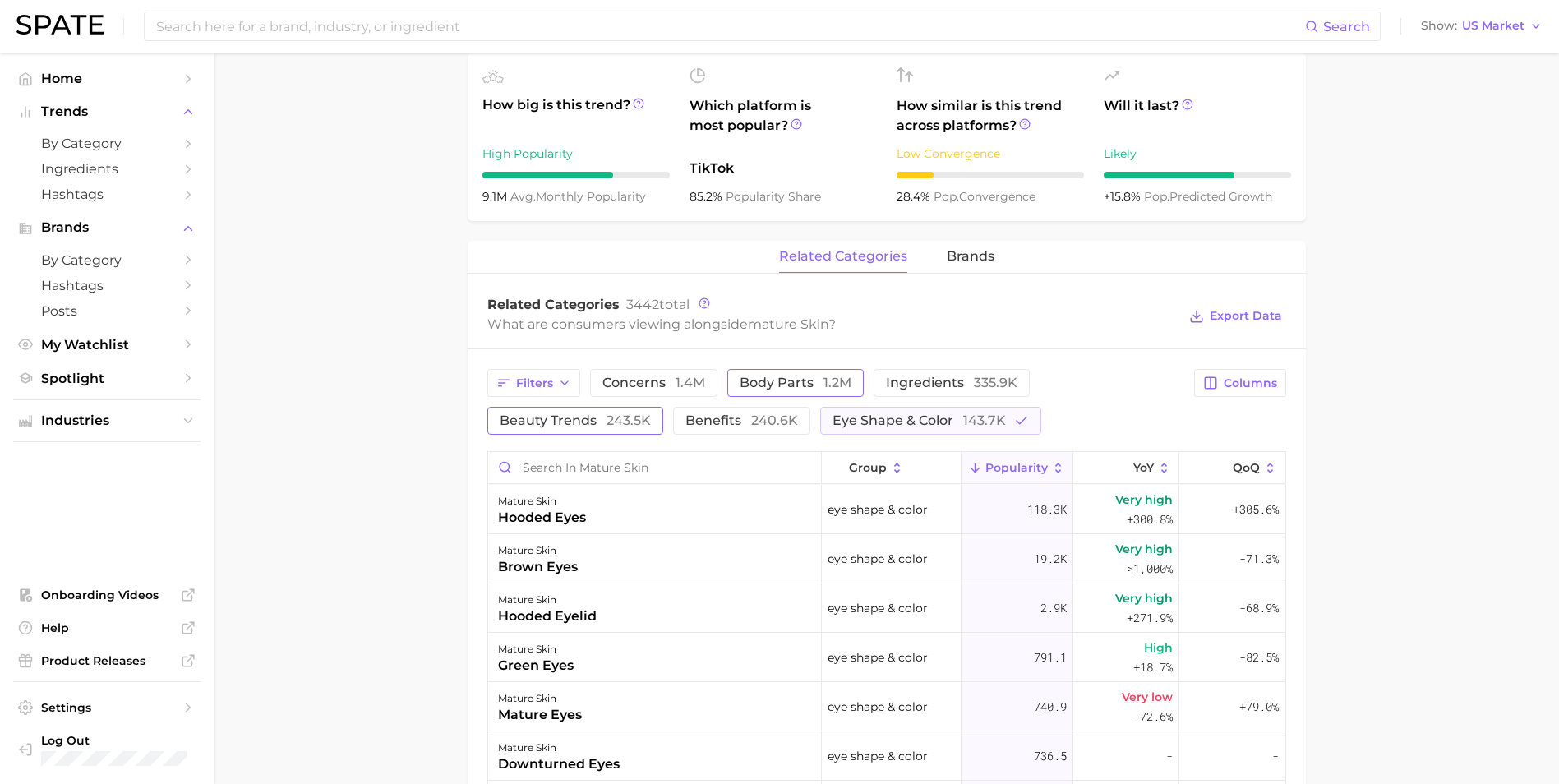
click at [744, 389] on span "body parts 1.2m" at bounding box center [795, 382] width 112 height 13
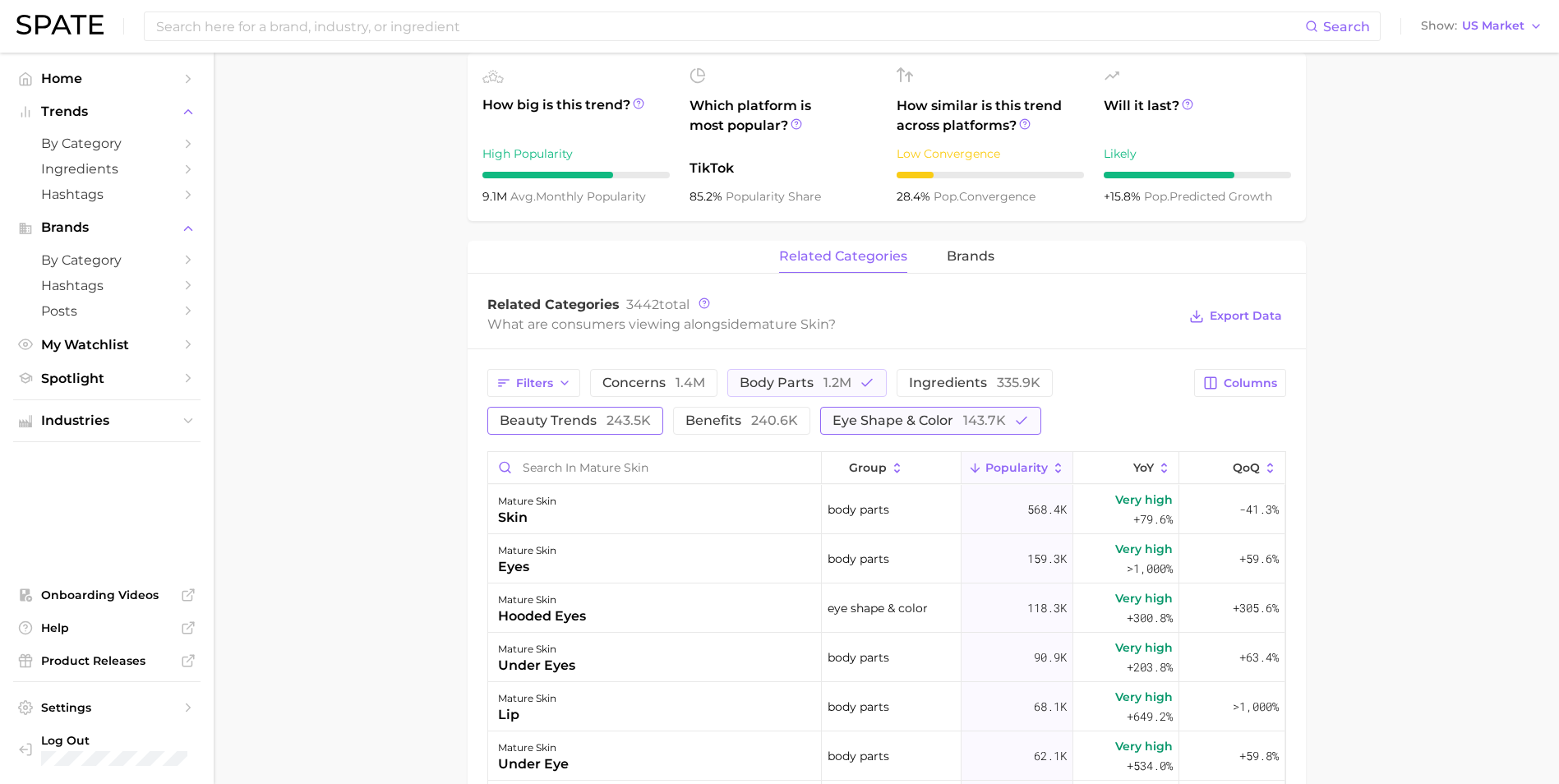
click at [977, 415] on span "143.7k" at bounding box center [985, 421] width 43 height 16
